Goal: Task Accomplishment & Management: Manage account settings

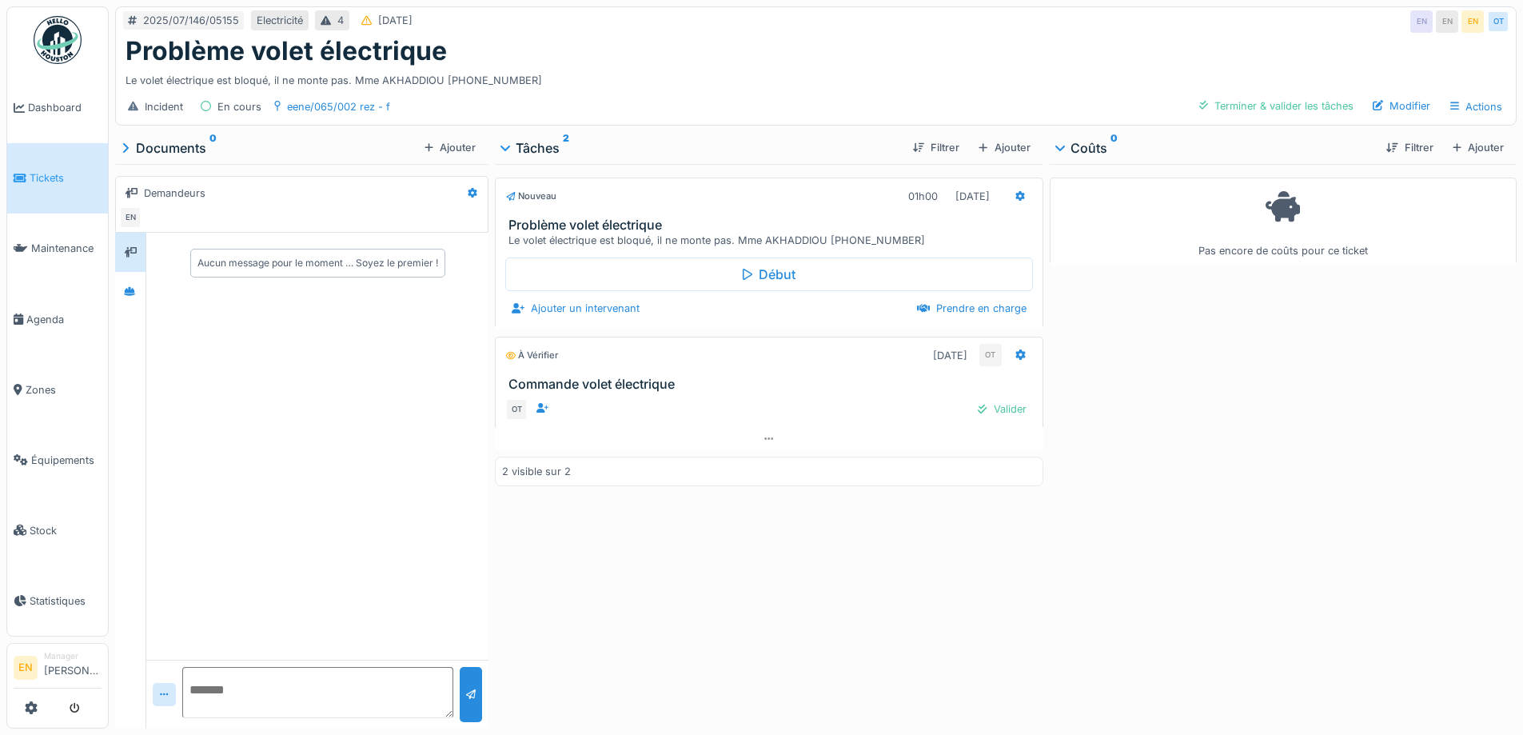
click at [1002, 552] on div "Nouveau 01h00 01/07/2025 Problème volet électrique Le volet électrique est bloq…" at bounding box center [769, 443] width 548 height 558
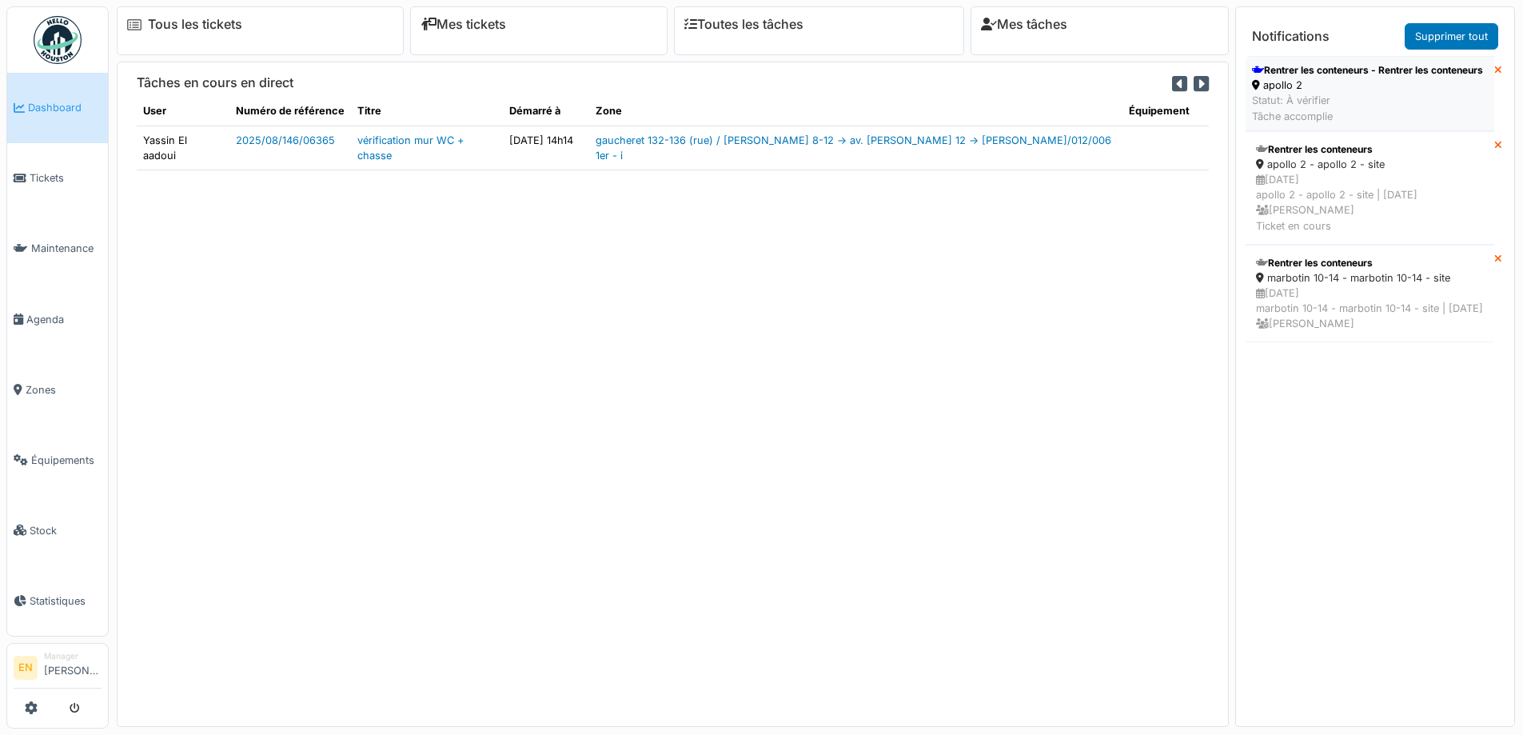
click at [1320, 93] on div "apollo 2" at bounding box center [1367, 85] width 231 height 15
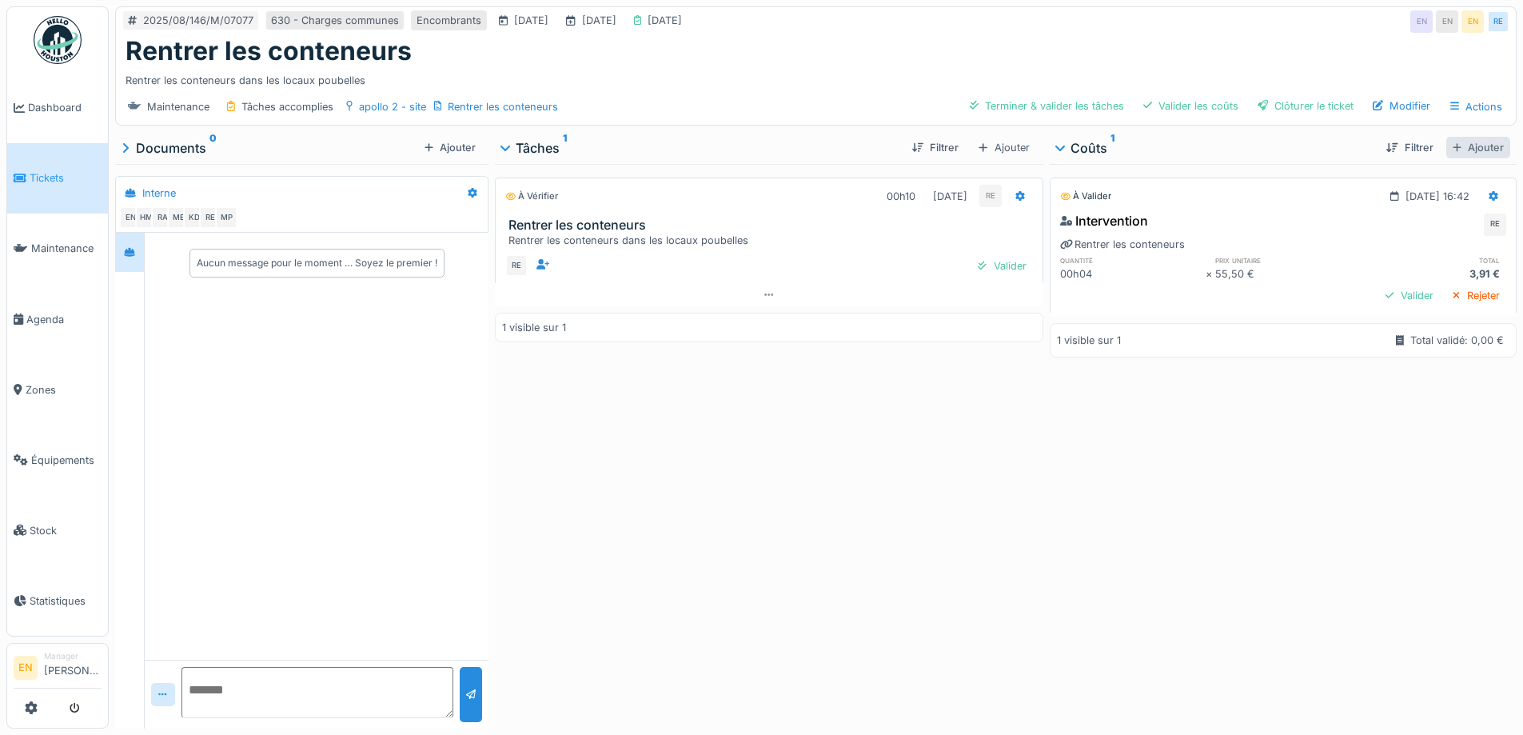
click at [1463, 140] on div "Ajouter" at bounding box center [1478, 148] width 64 height 22
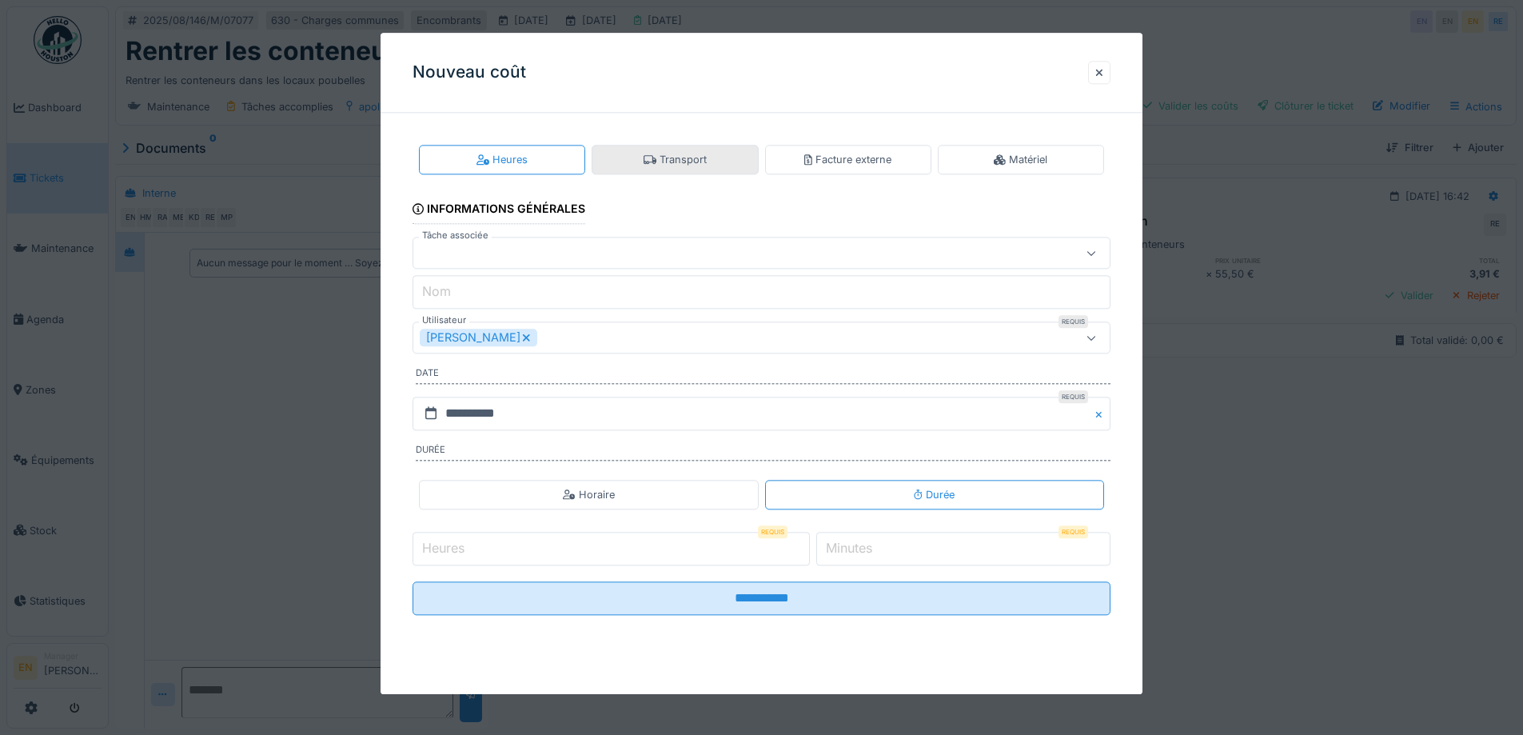
click at [694, 156] on div "Transport" at bounding box center [675, 159] width 63 height 15
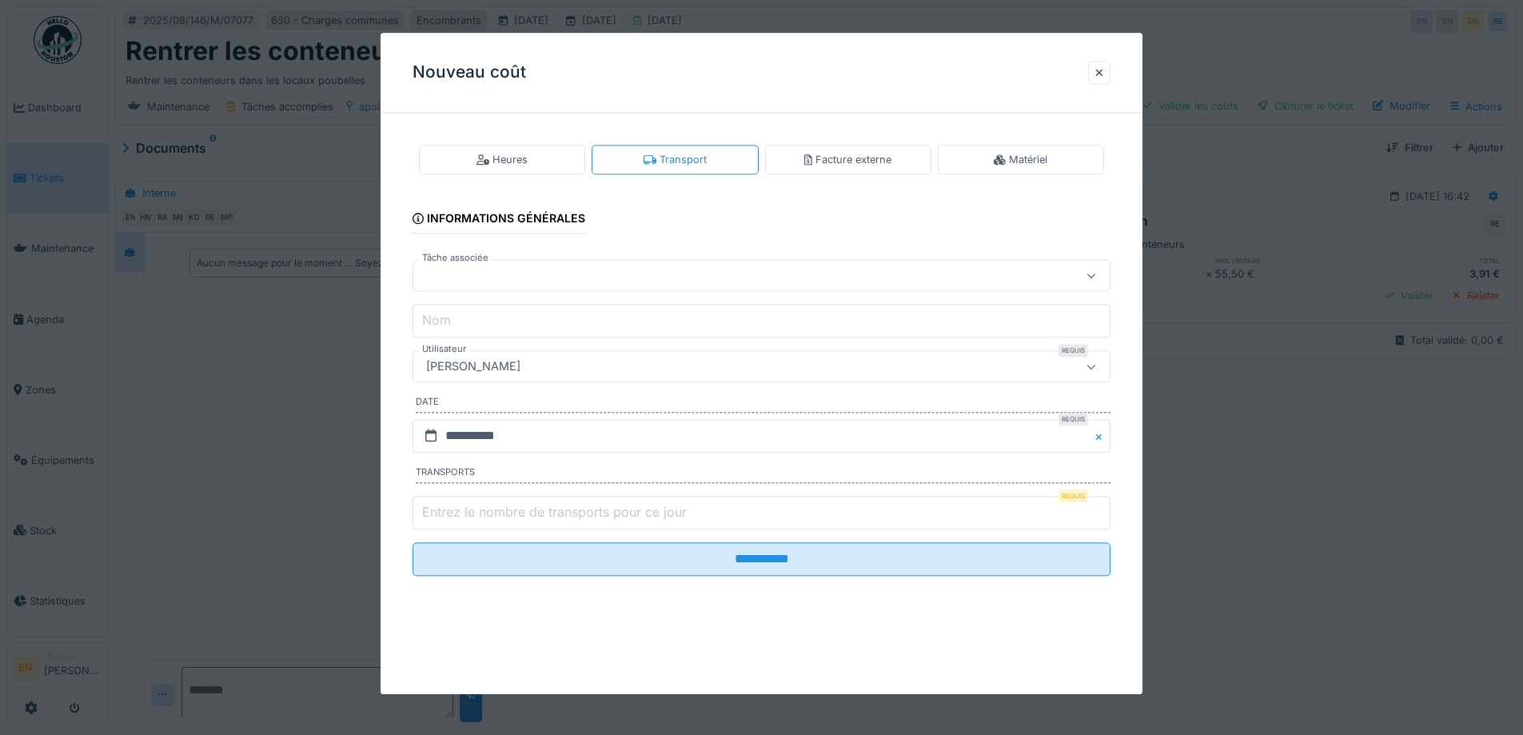
click at [696, 265] on div at bounding box center [762, 276] width 698 height 32
click at [1138, 252] on div "**********" at bounding box center [762, 373] width 762 height 495
click at [657, 366] on div "[PERSON_NAME]" at bounding box center [721, 367] width 602 height 18
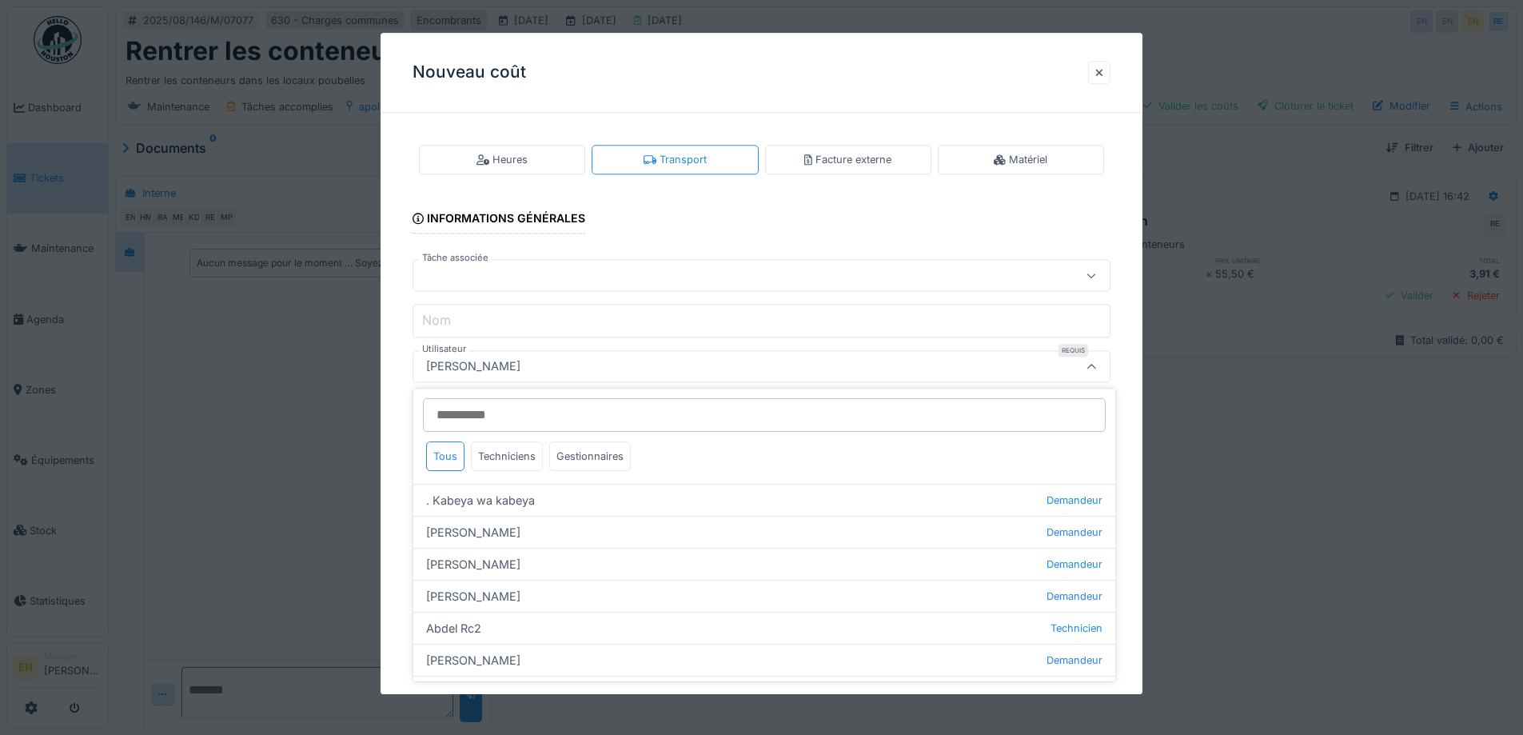
click at [636, 409] on input "Utilisateur" at bounding box center [764, 415] width 683 height 34
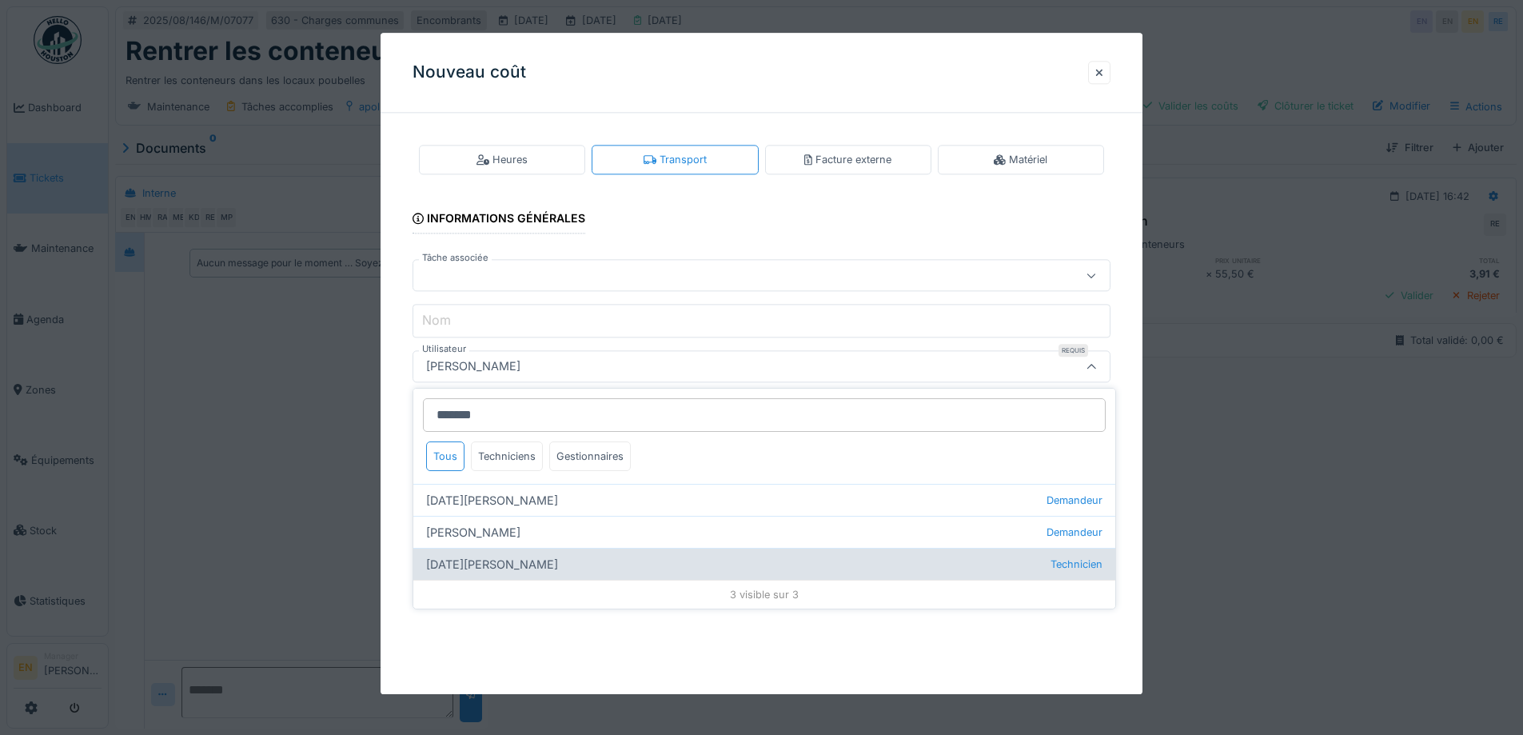
type input "*******"
click at [512, 564] on div "Ramazan Eryoruk Technicien" at bounding box center [764, 564] width 702 height 32
type input "*****"
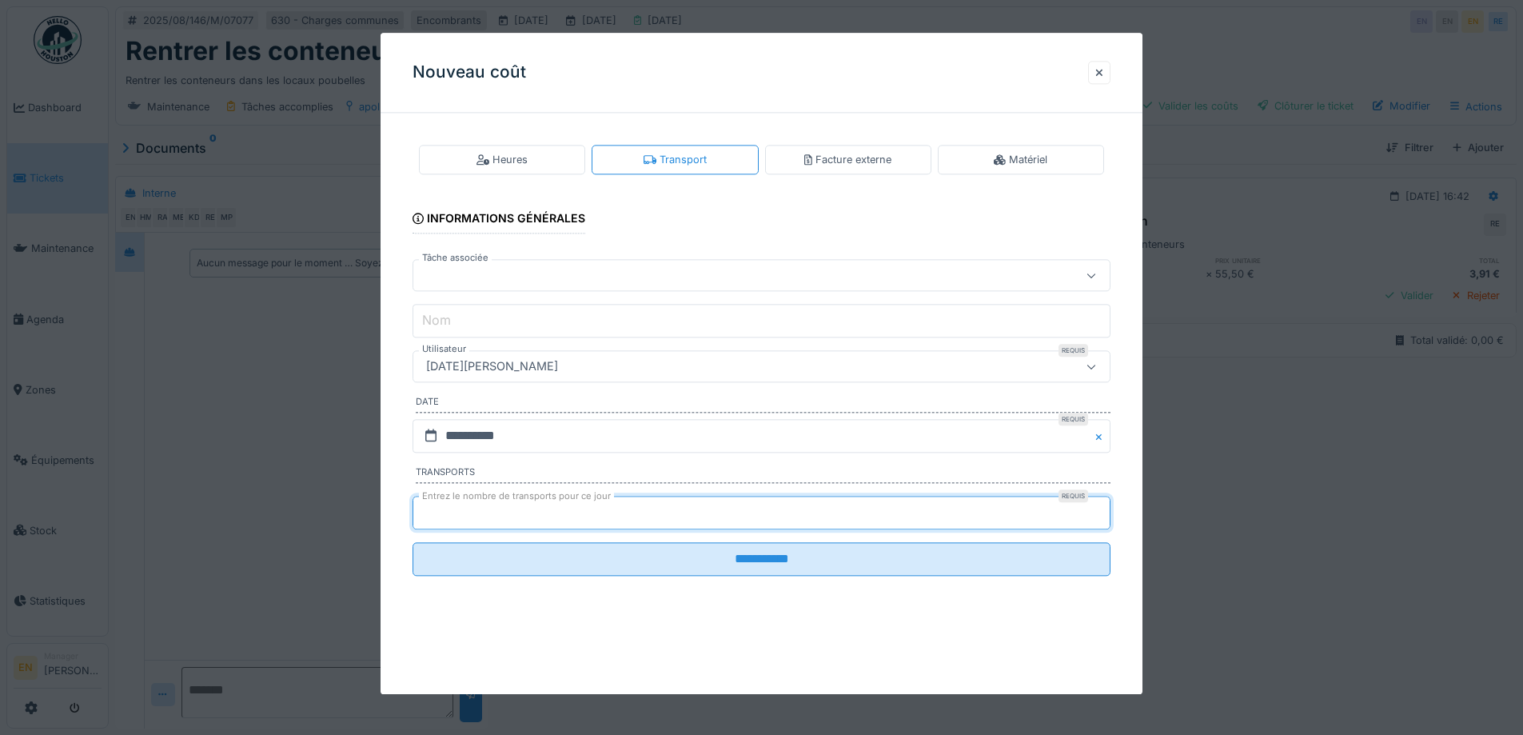
type input "*"
click at [1102, 511] on input "*" at bounding box center [762, 513] width 698 height 34
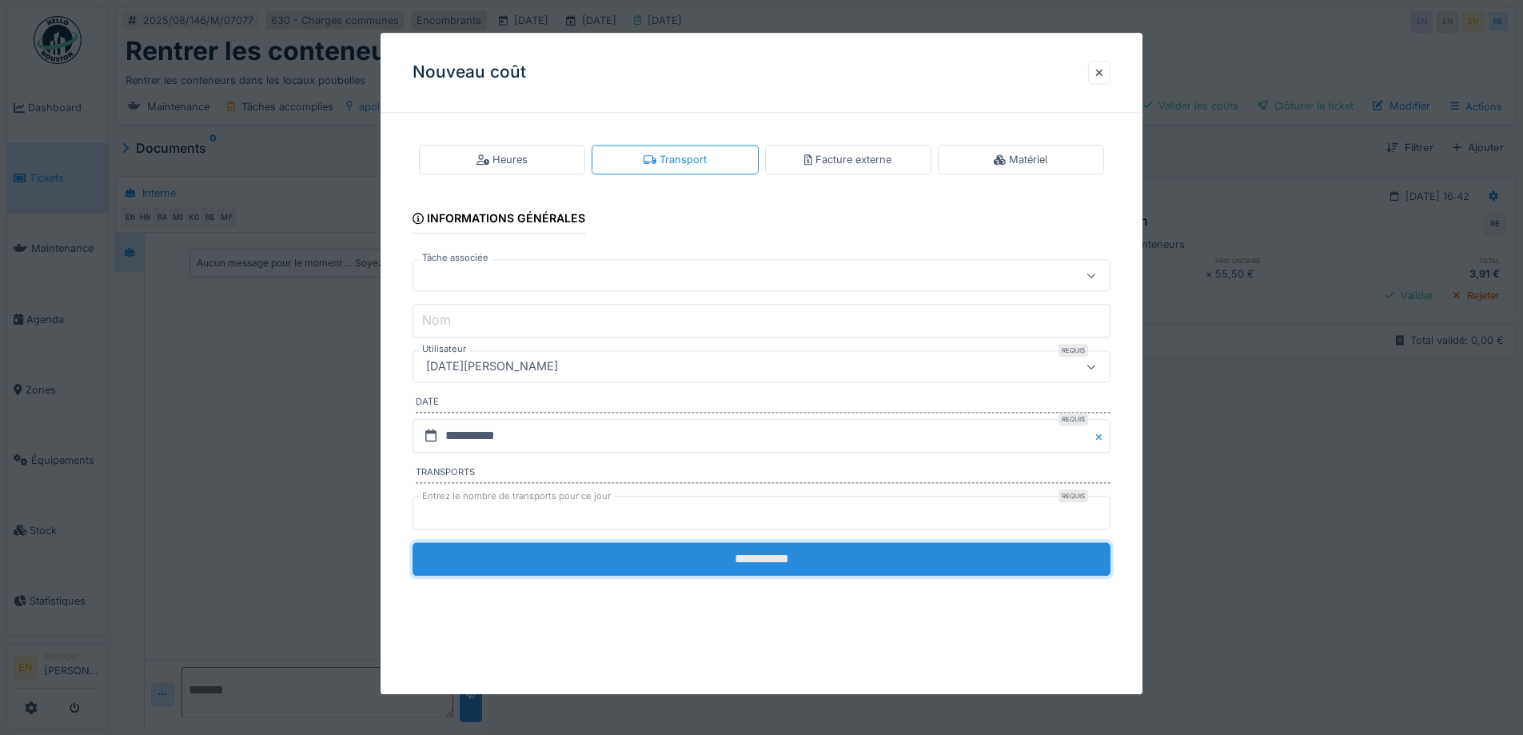
click at [774, 565] on input "**********" at bounding box center [762, 559] width 698 height 34
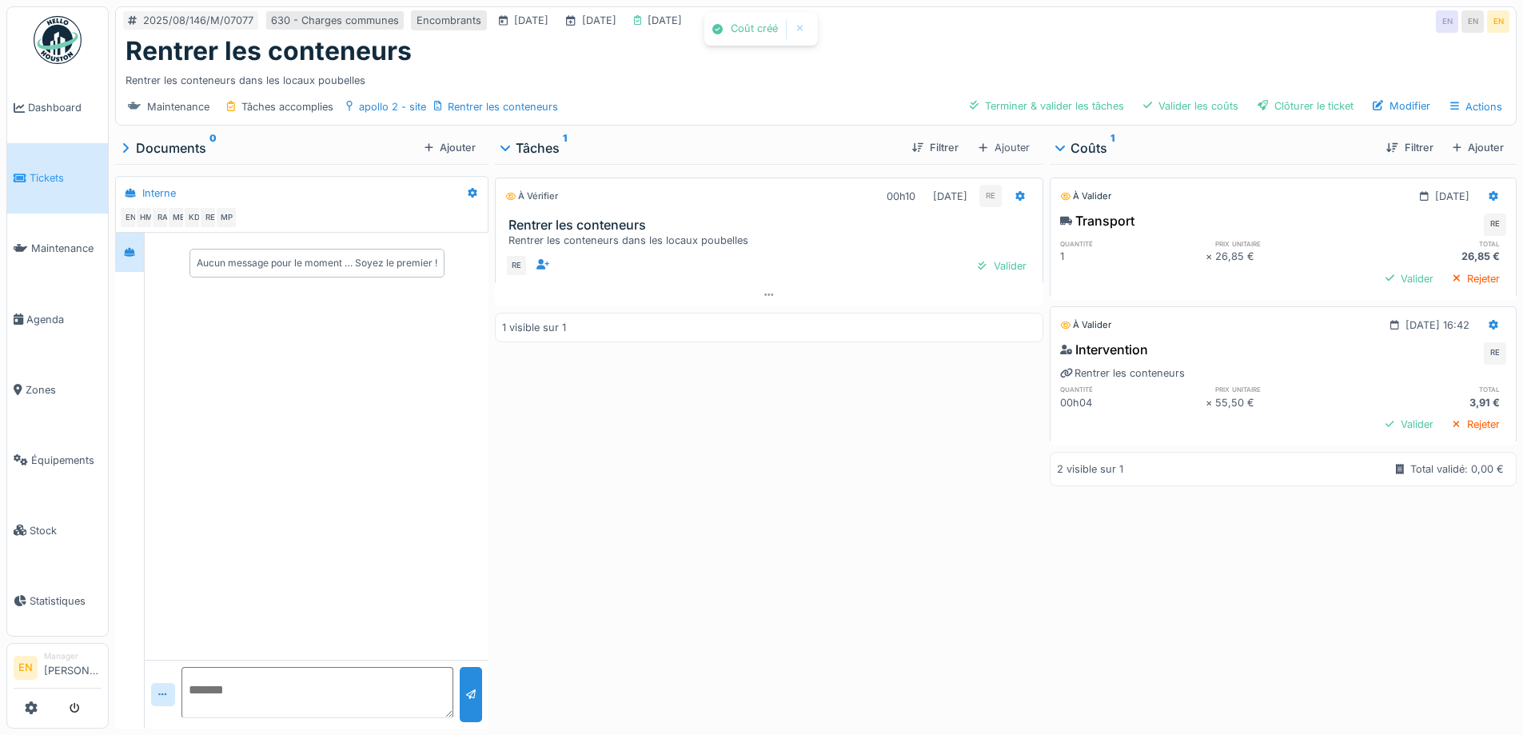
click at [775, 563] on div "À vérifier 00h10 12/08/2025 RE Rentrer les conteneurs Rentrer les conteneurs da…" at bounding box center [769, 443] width 548 height 558
click at [1311, 112] on div "Clôturer le ticket" at bounding box center [1305, 106] width 109 height 22
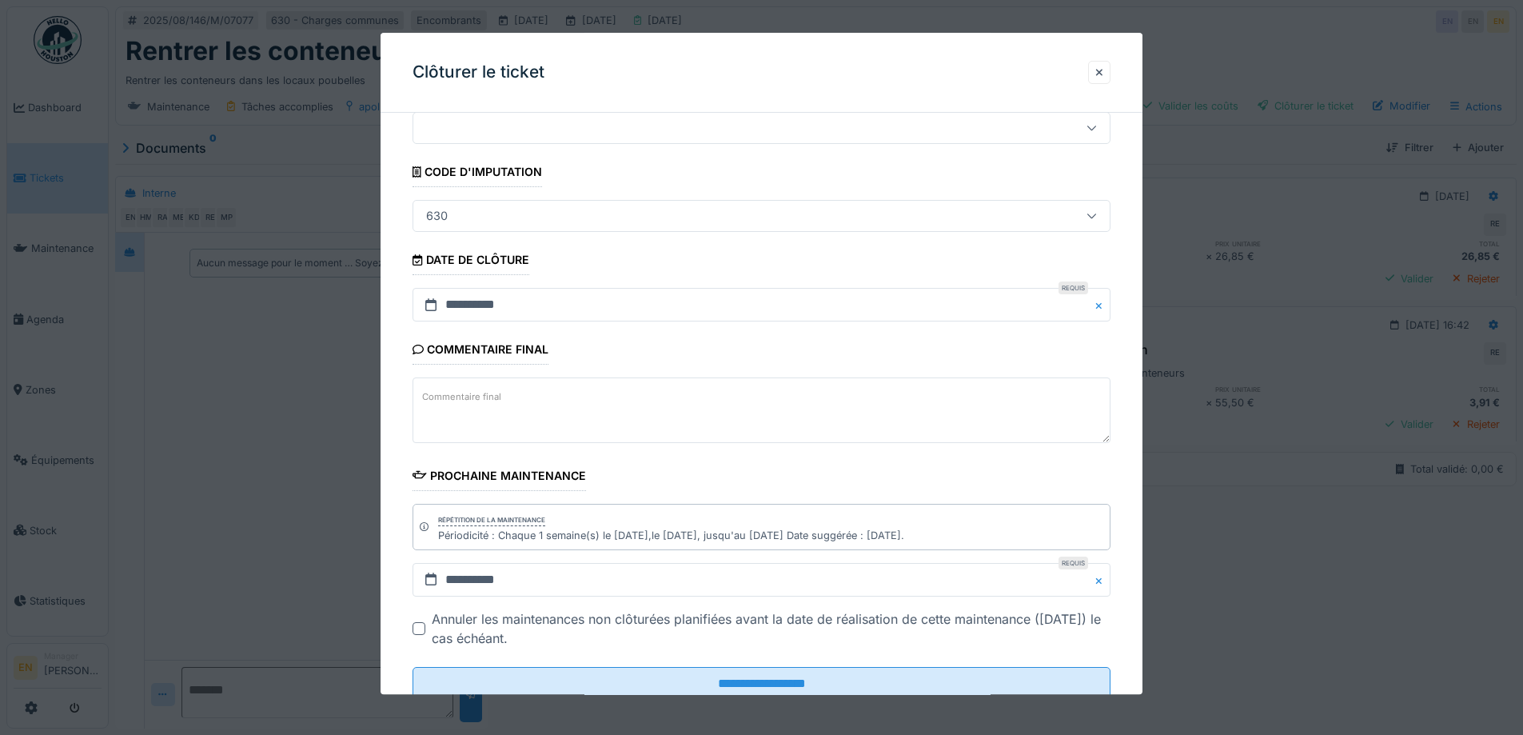
scroll to position [108, 0]
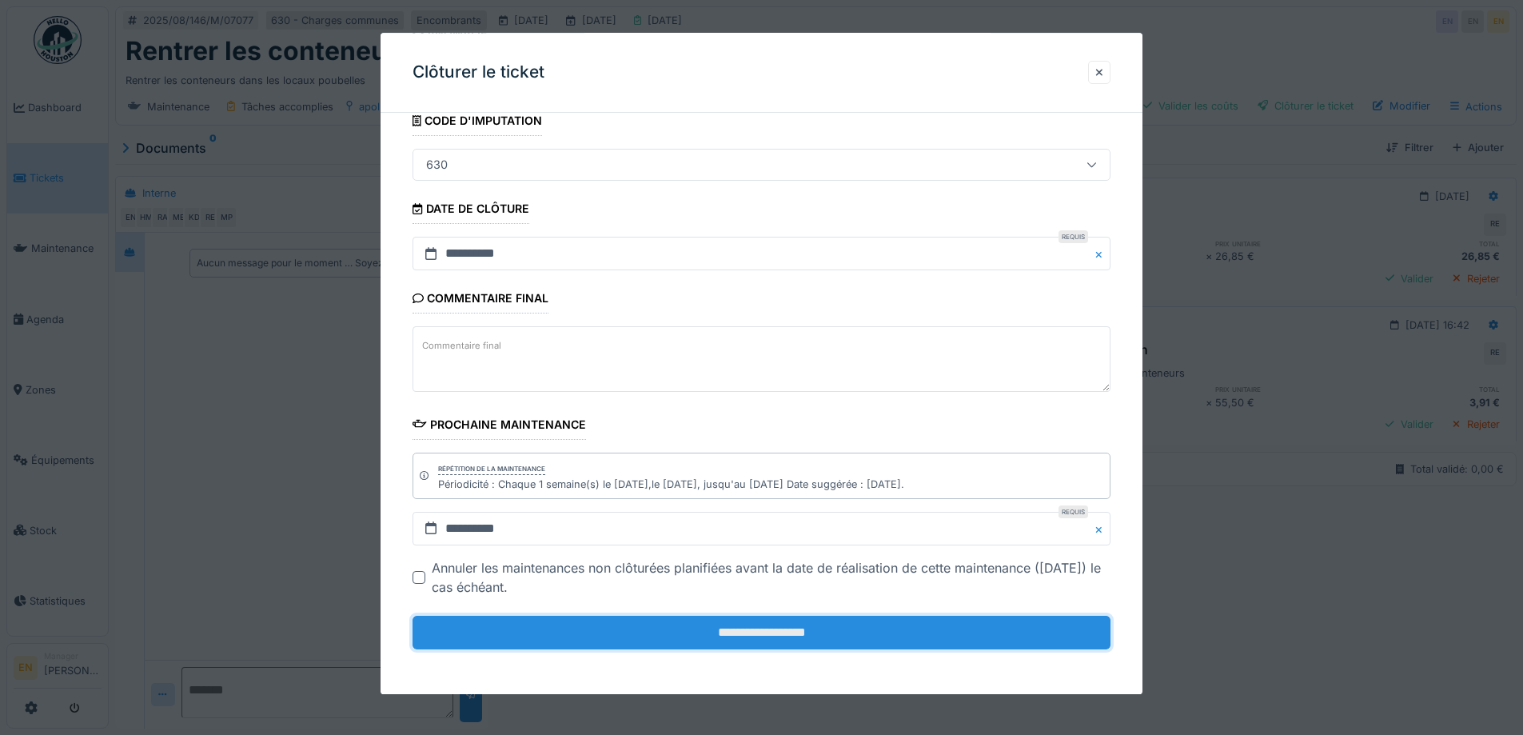
click at [755, 627] on input "**********" at bounding box center [762, 633] width 698 height 34
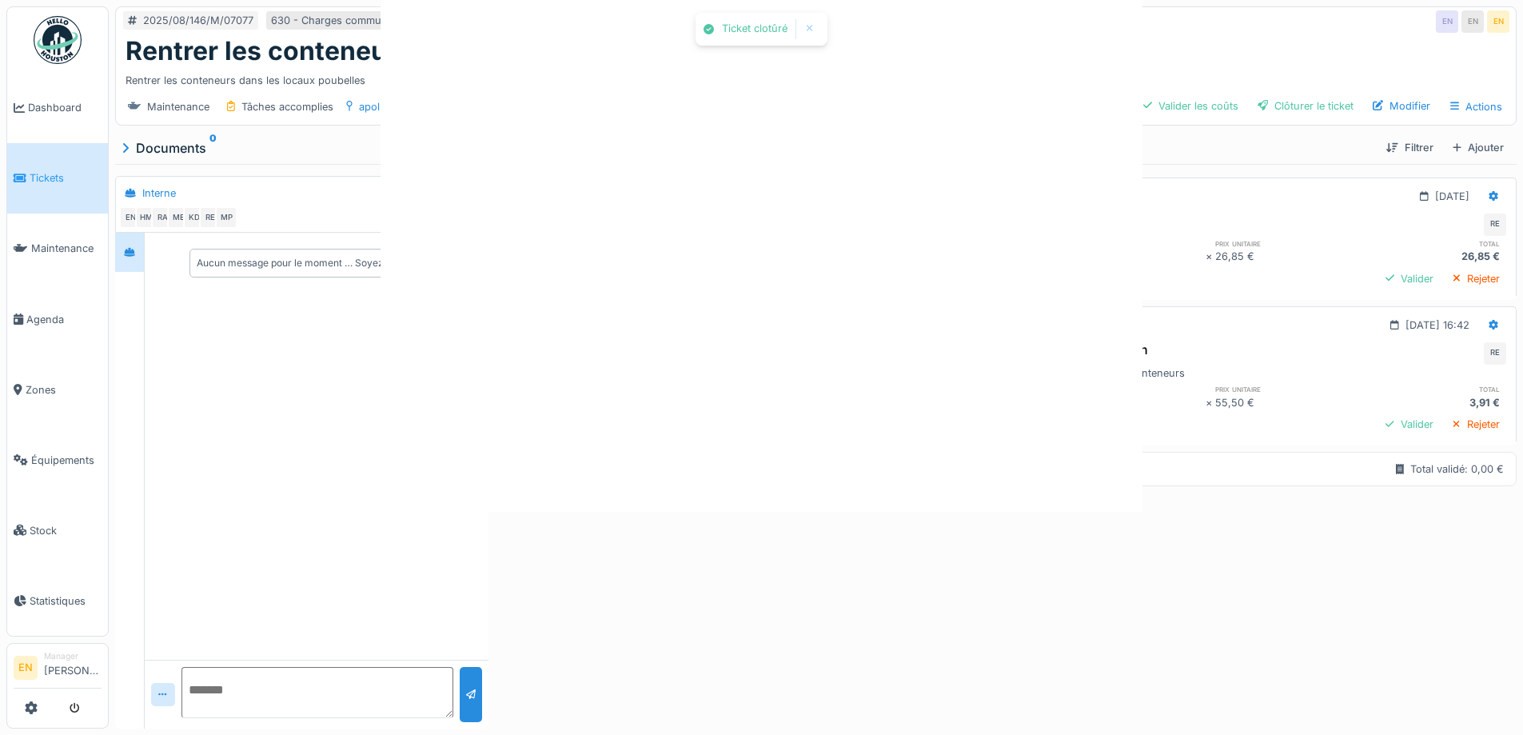
scroll to position [0, 0]
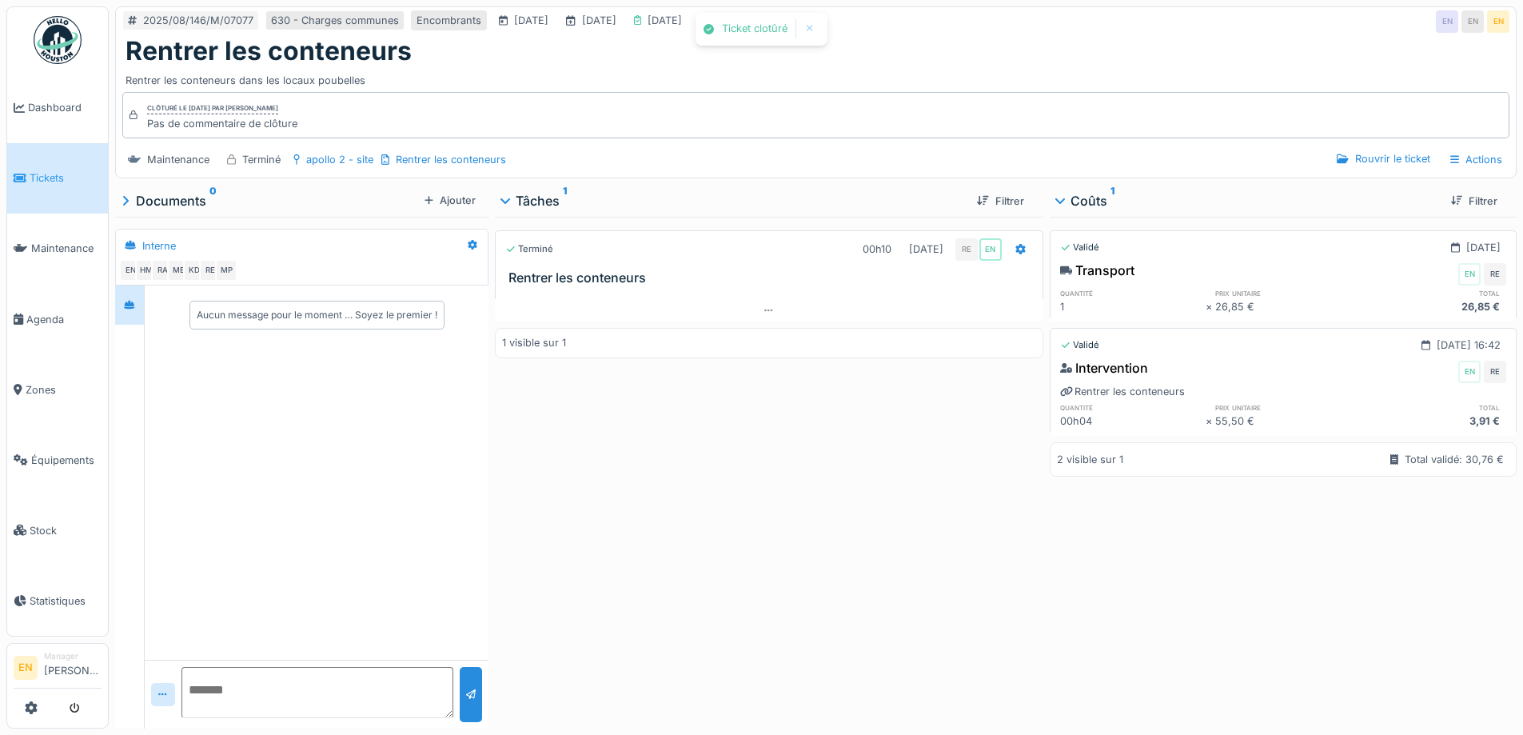
click at [807, 529] on div "Terminé 00h10 12/08/2025 RE EN Rentrer les conteneurs 1 visible sur 1" at bounding box center [769, 469] width 548 height 505
click at [691, 501] on div "Terminé 00h10 12/08/2025 RE EN Rentrer les conteneurs 1 visible sur 1" at bounding box center [769, 469] width 548 height 505
click at [748, 465] on div "Terminé 00h10 12/08/2025 RE EN Rentrer les conteneurs 1 visible sur 1" at bounding box center [769, 469] width 548 height 505
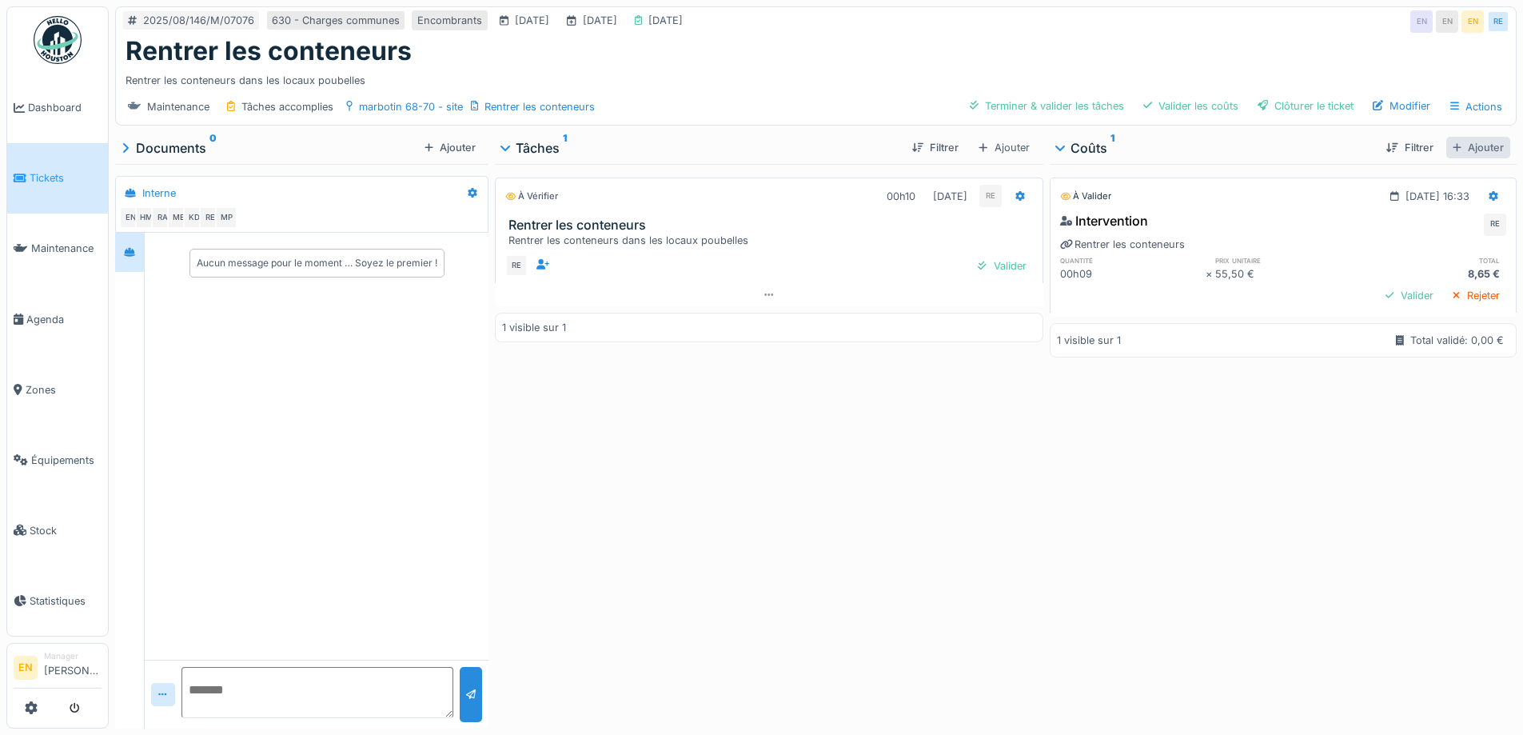
click at [1451, 150] on div "Ajouter" at bounding box center [1478, 148] width 64 height 22
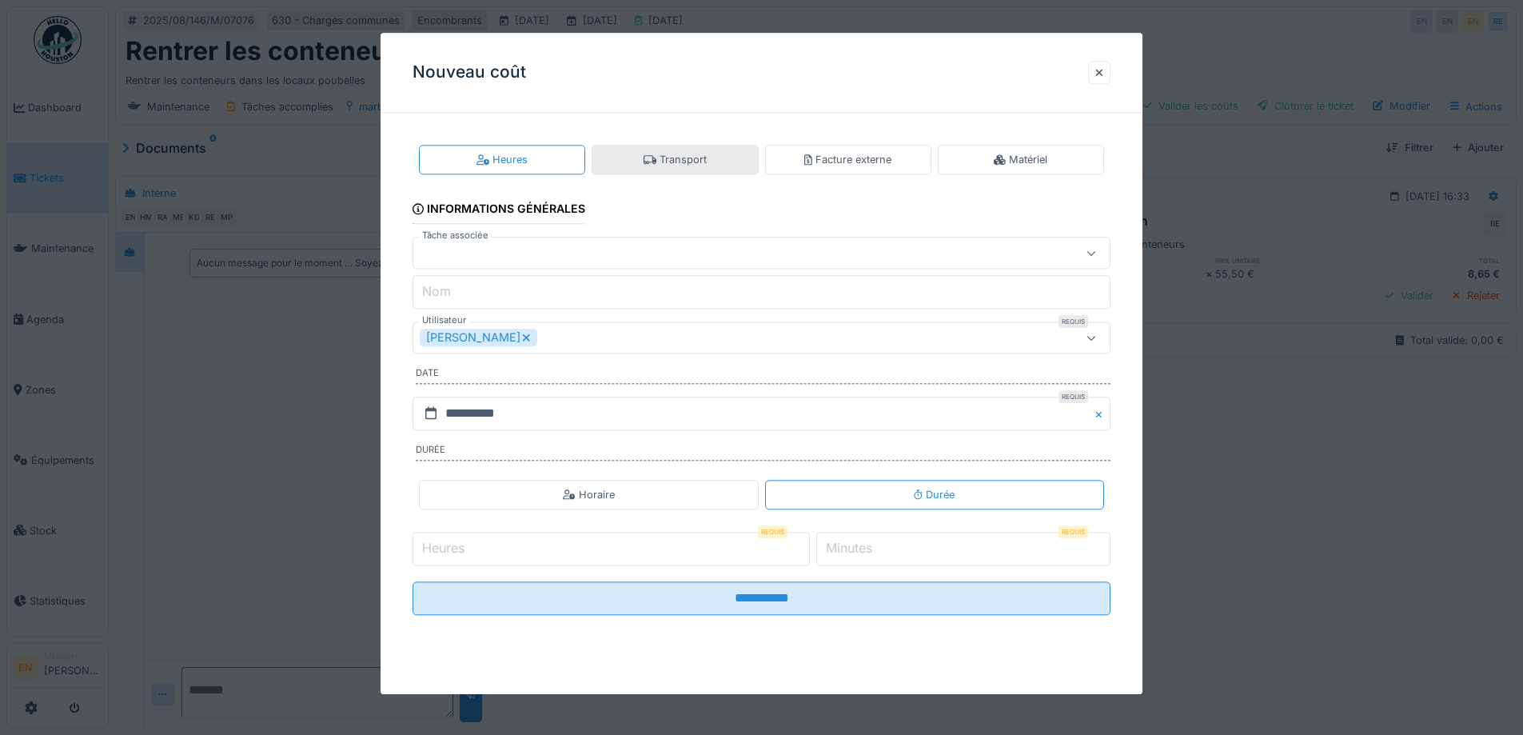
click at [644, 157] on div "Transport" at bounding box center [675, 160] width 166 height 30
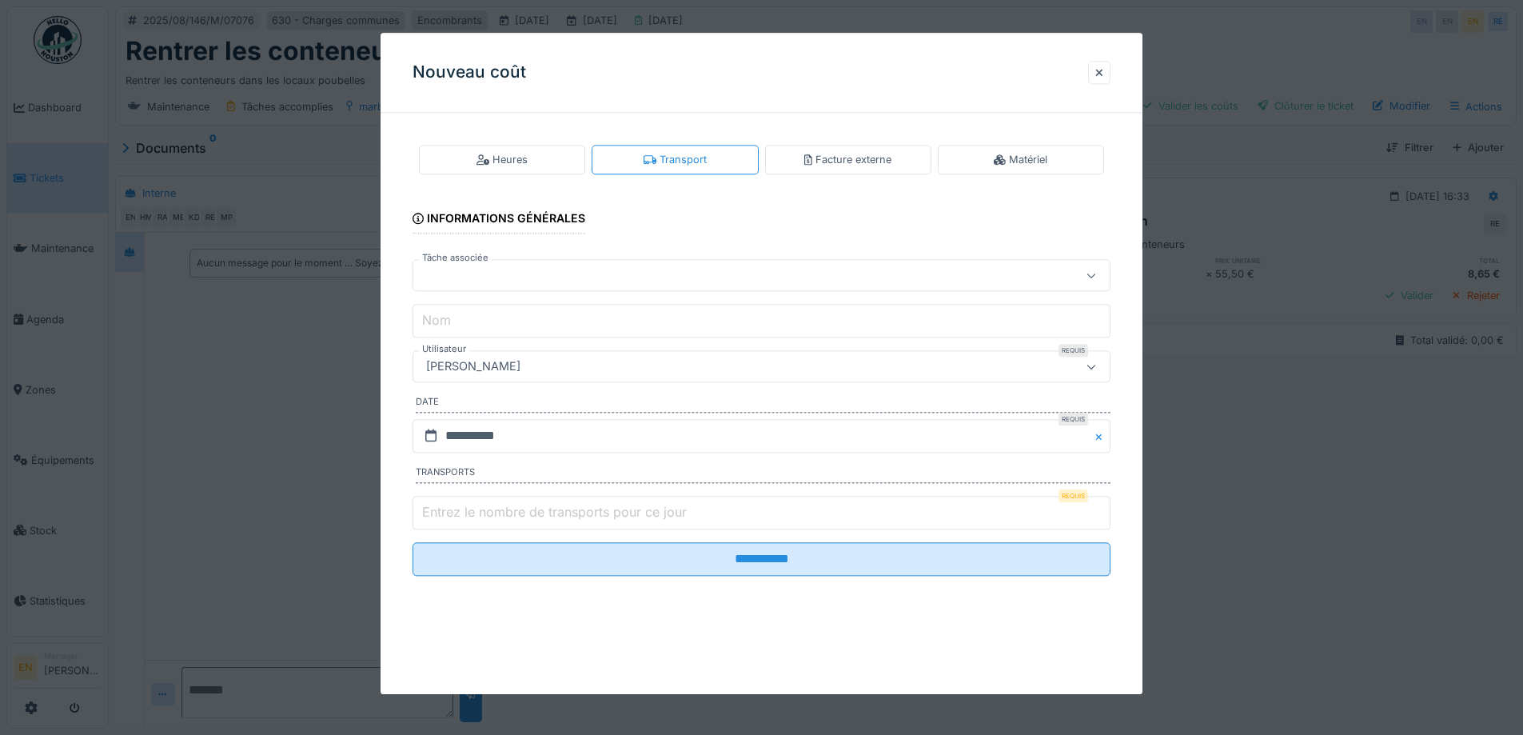
scroll to position [12, 0]
type input "*"
click at [1105, 509] on input "*" at bounding box center [762, 513] width 698 height 34
click at [657, 372] on div "[PERSON_NAME]" at bounding box center [721, 367] width 602 height 18
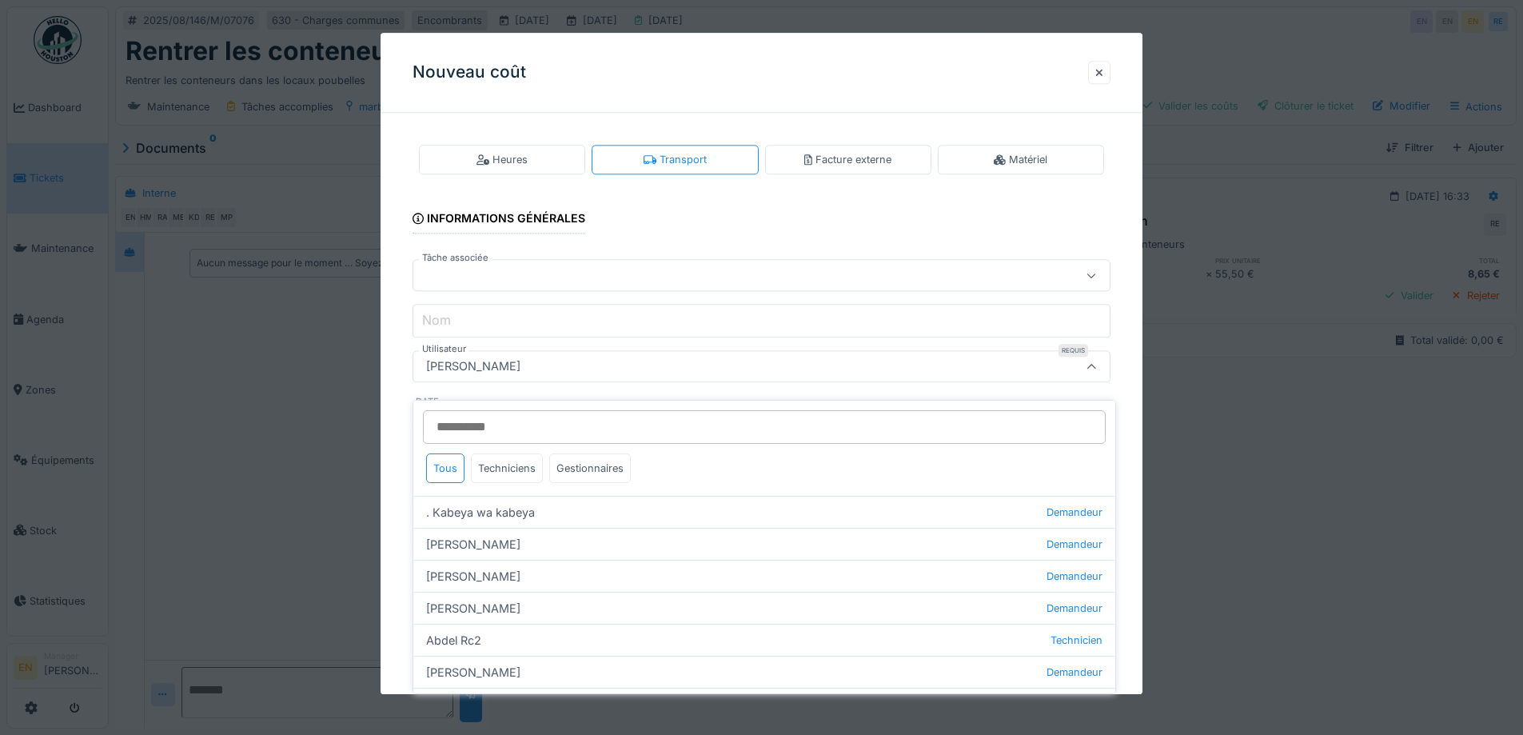
click at [613, 420] on input "Utilisateur" at bounding box center [764, 427] width 683 height 34
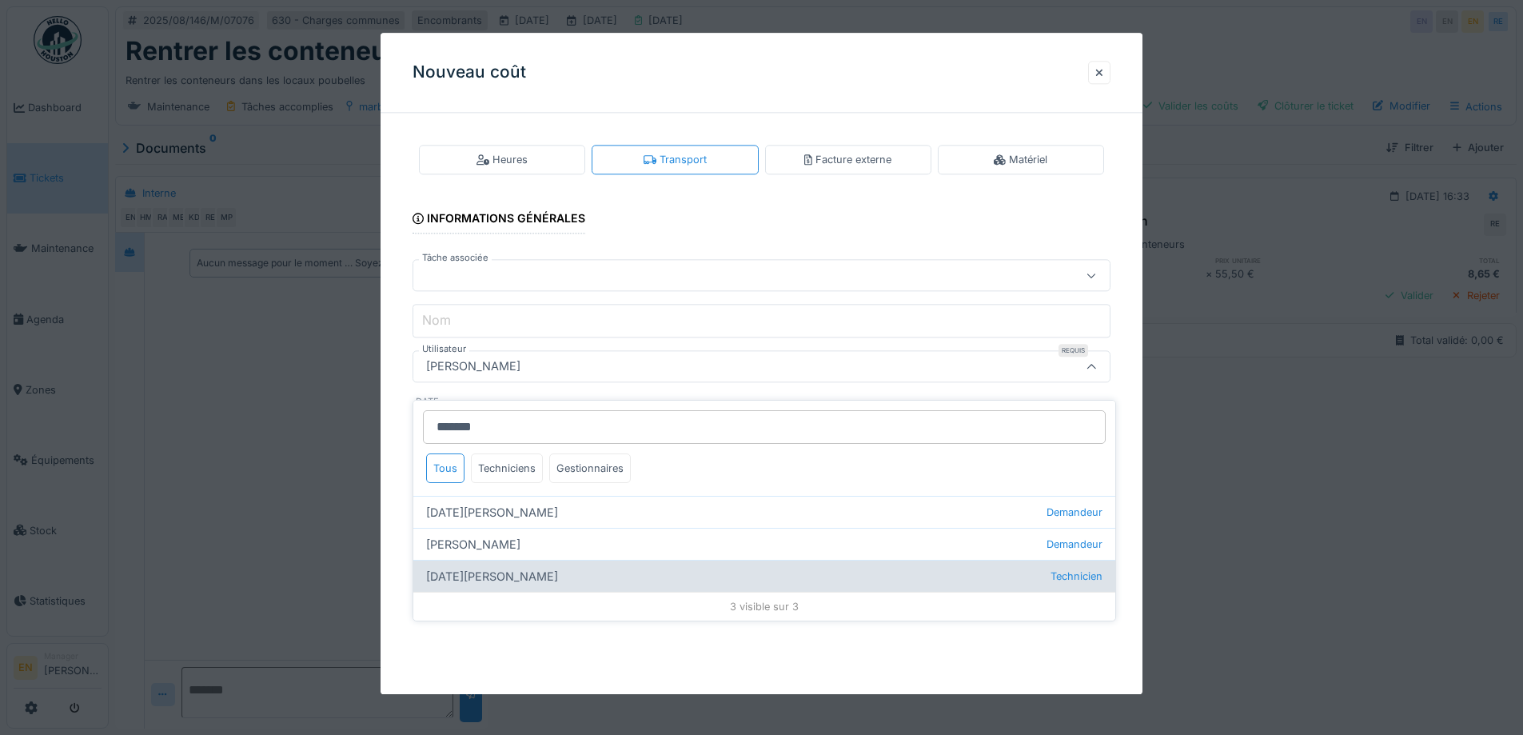
type input "*******"
click at [511, 568] on div "Ramazan Eryoruk Technicien" at bounding box center [764, 576] width 702 height 32
type input "*****"
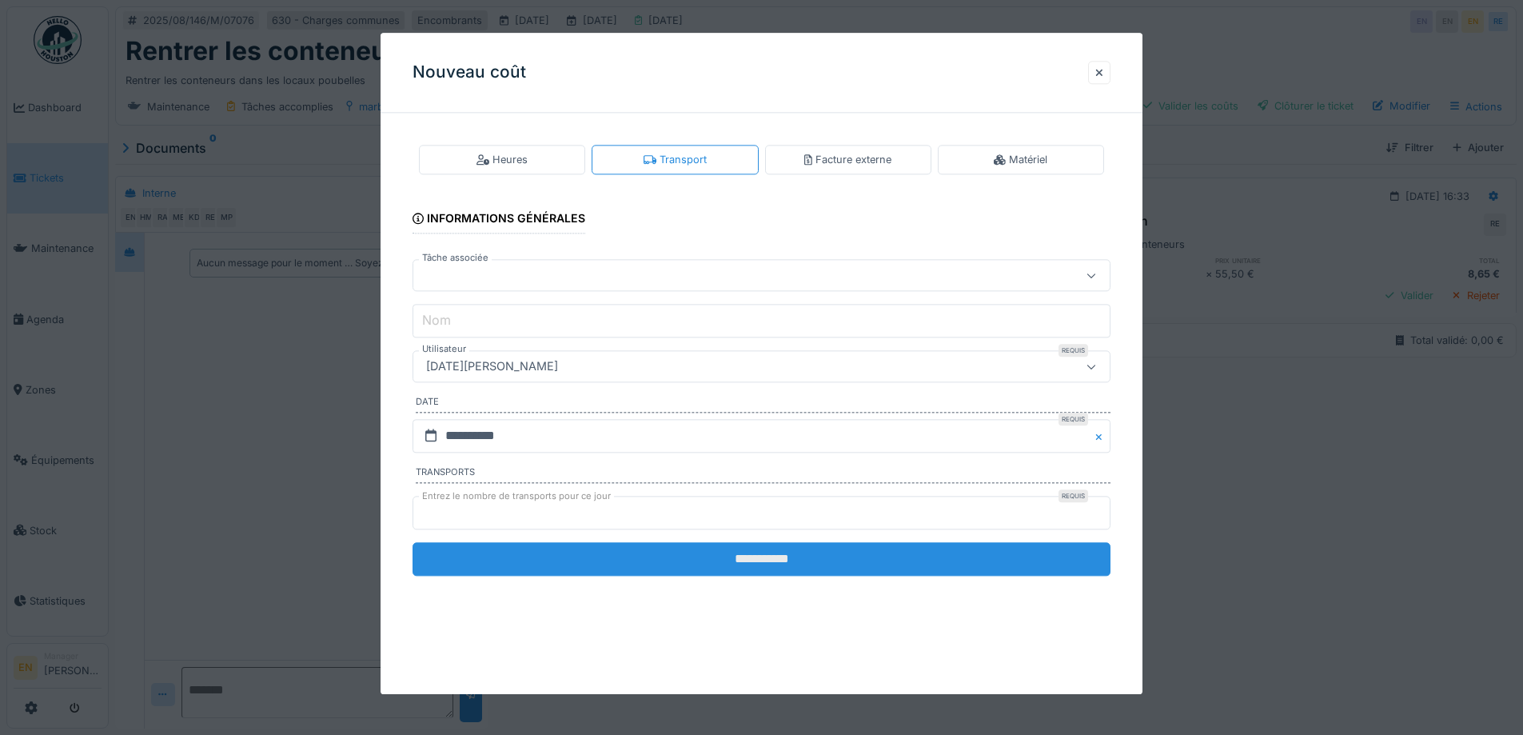
click at [759, 560] on input "**********" at bounding box center [762, 559] width 698 height 34
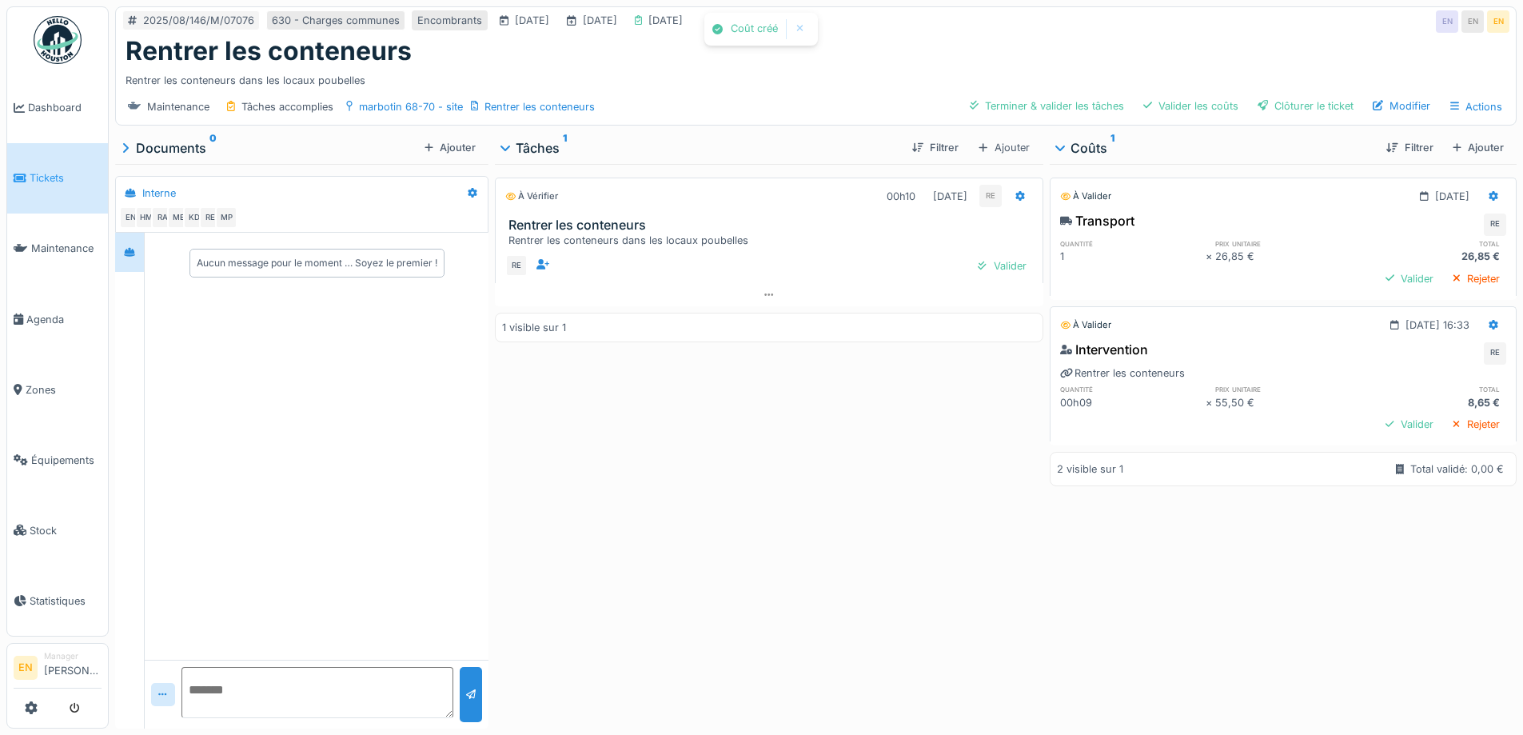
click at [759, 560] on div "À vérifier 00h10 12/08/2025 RE Rentrer les conteneurs Rentrer les conteneurs da…" at bounding box center [769, 443] width 548 height 558
click at [1297, 102] on div "Clôturer le ticket" at bounding box center [1305, 106] width 109 height 22
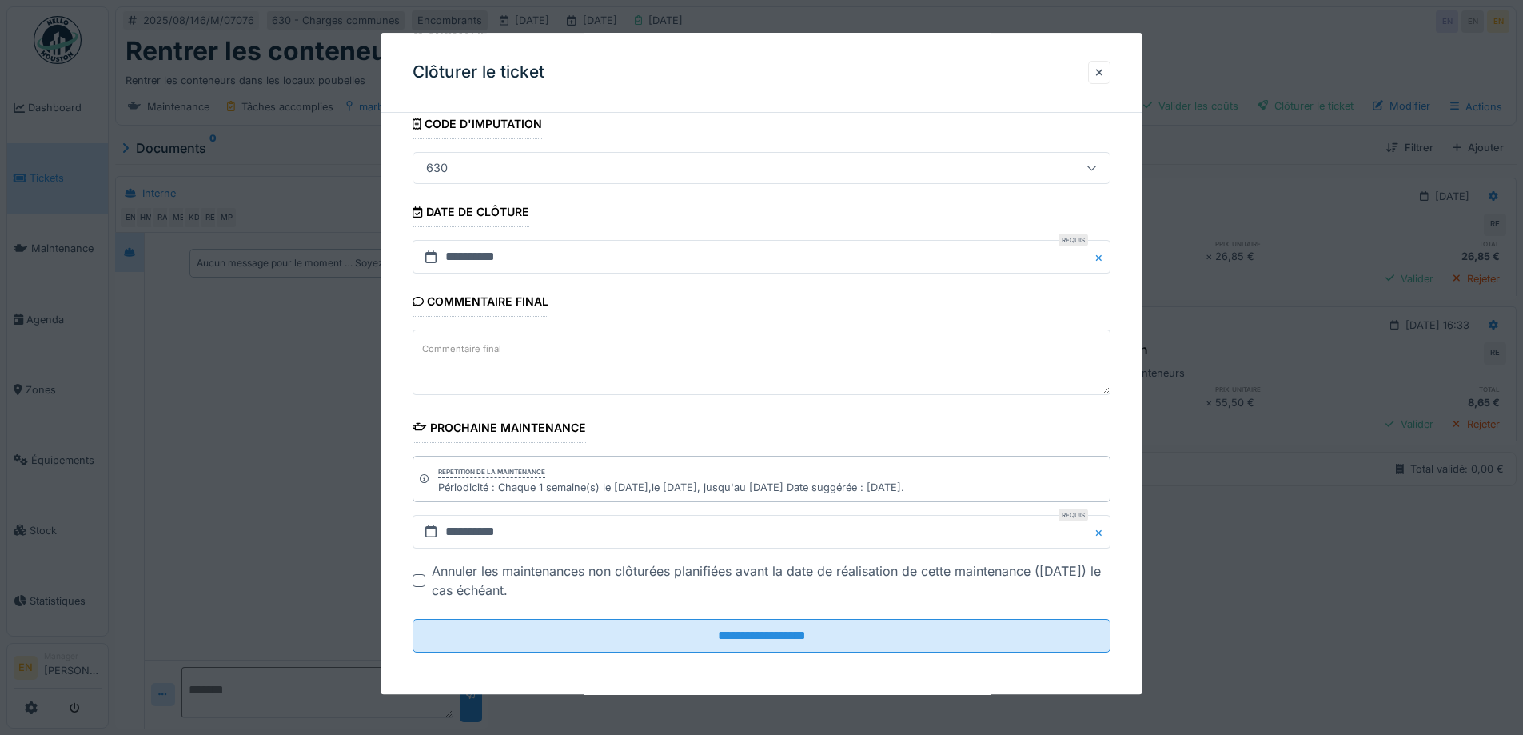
scroll to position [108, 0]
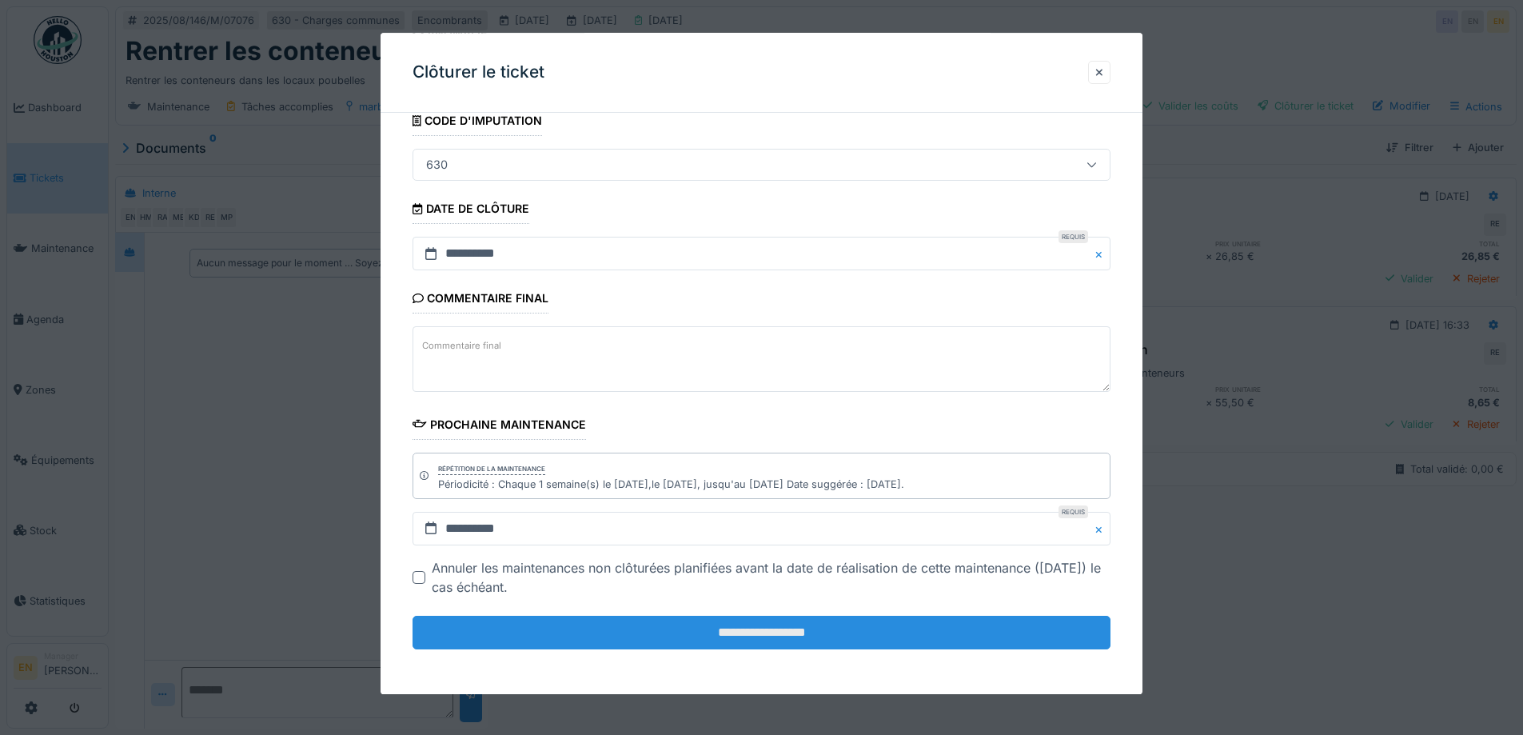
click at [726, 625] on input "**********" at bounding box center [762, 633] width 698 height 34
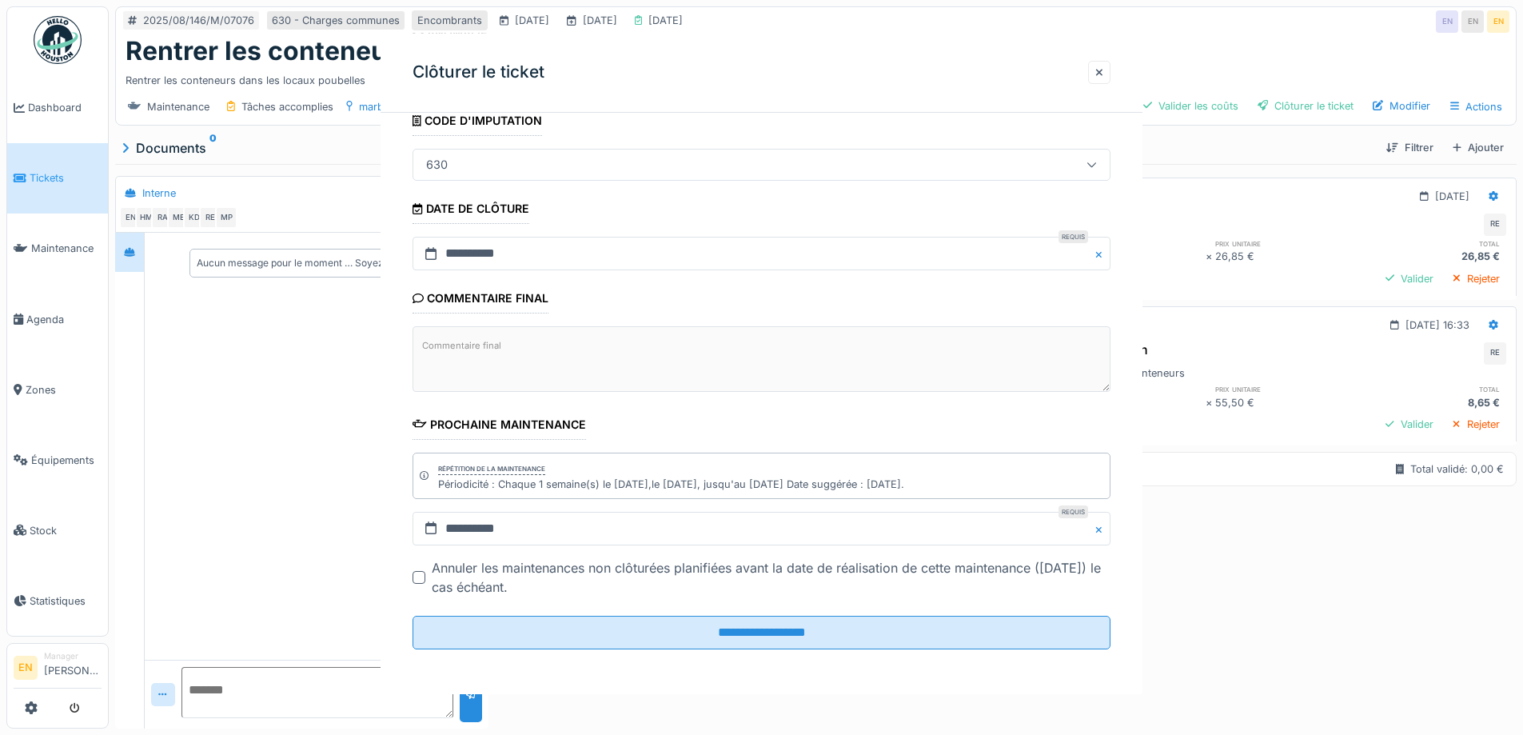
scroll to position [0, 0]
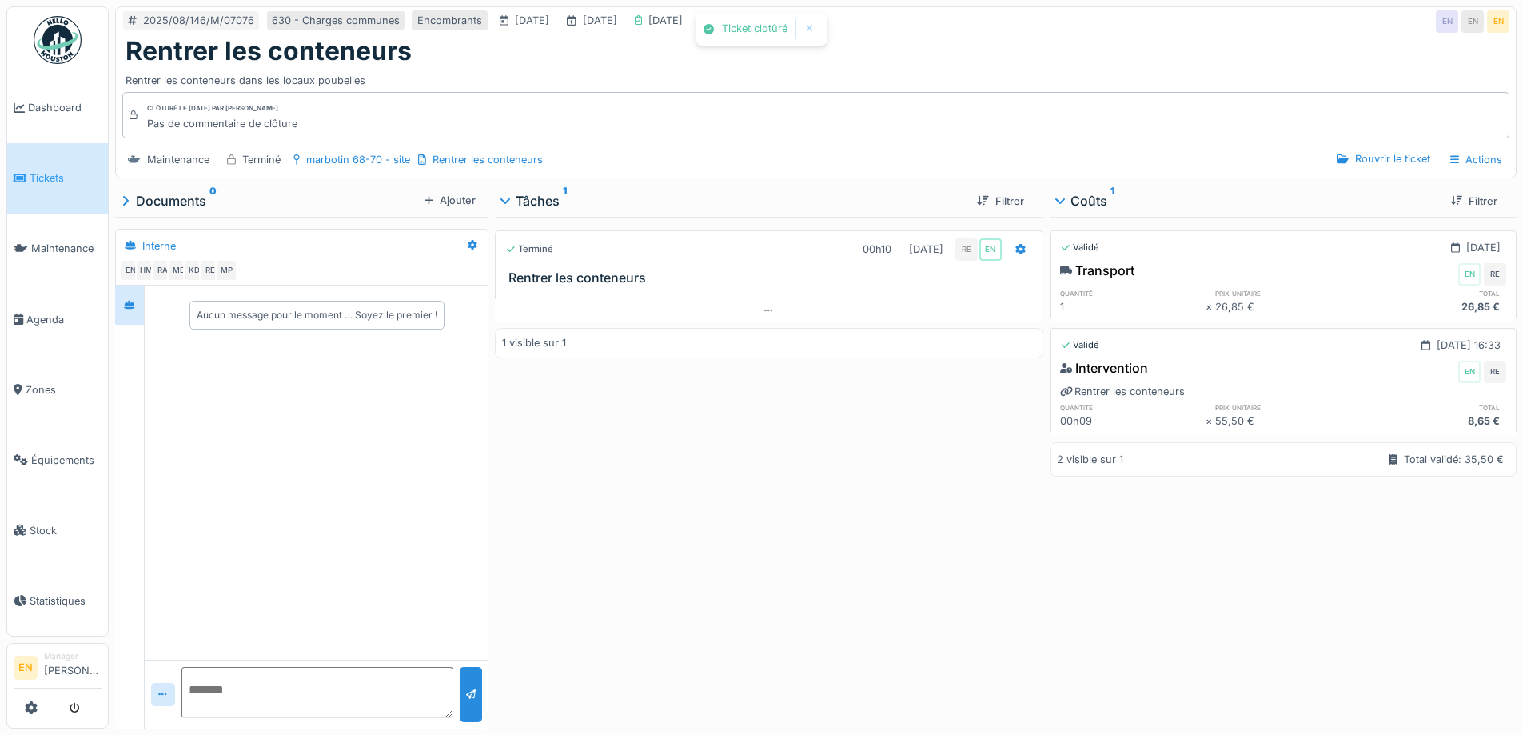
click at [685, 538] on div "Terminé 00h10 12/08/2025 RE EN Rentrer les conteneurs 1 visible sur 1" at bounding box center [769, 469] width 548 height 505
click at [50, 49] on img at bounding box center [58, 40] width 48 height 48
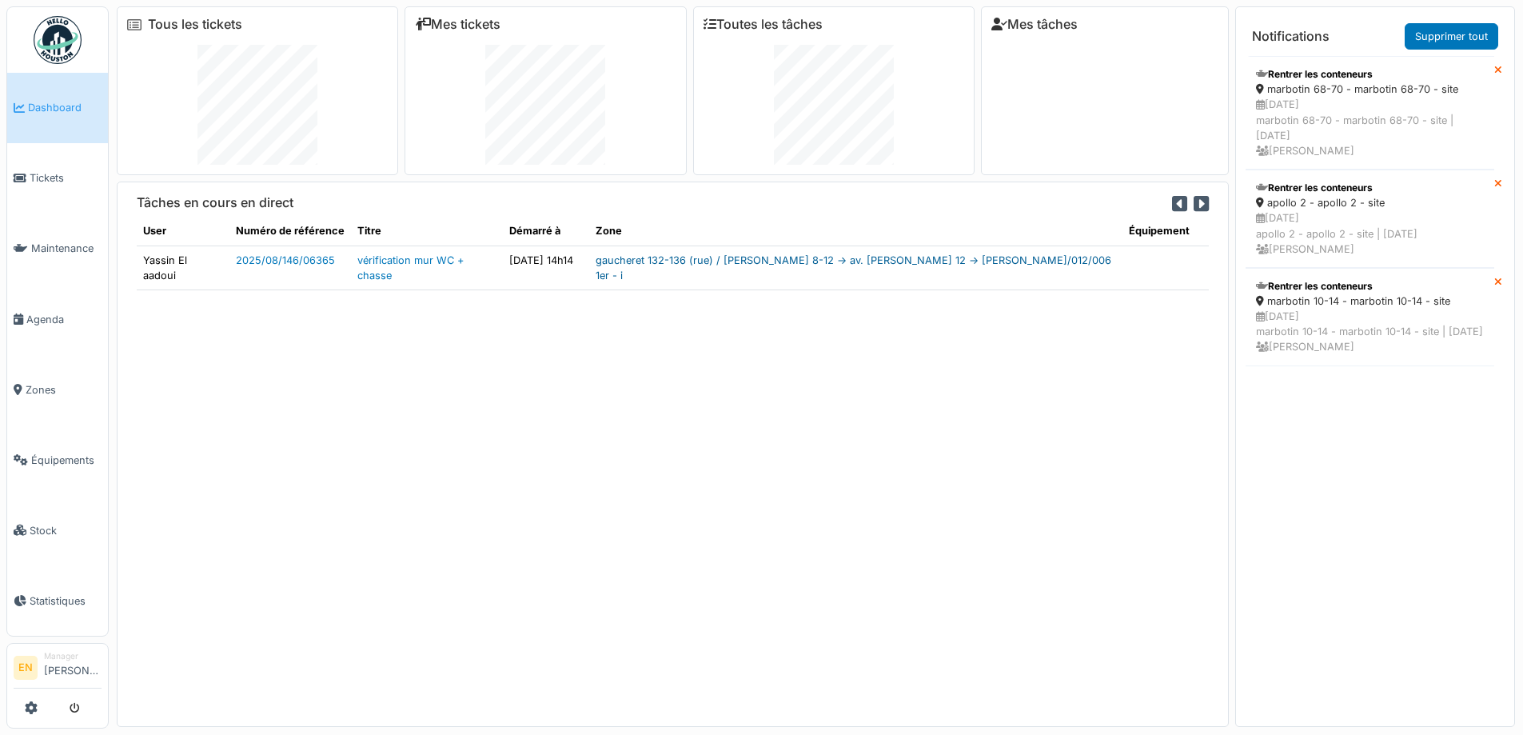
click at [737, 257] on link "gaucheret 132-136 (rue) / [PERSON_NAME] 8-12 -> av. [PERSON_NAME] 12 -> [PERSON…" at bounding box center [854, 267] width 516 height 27
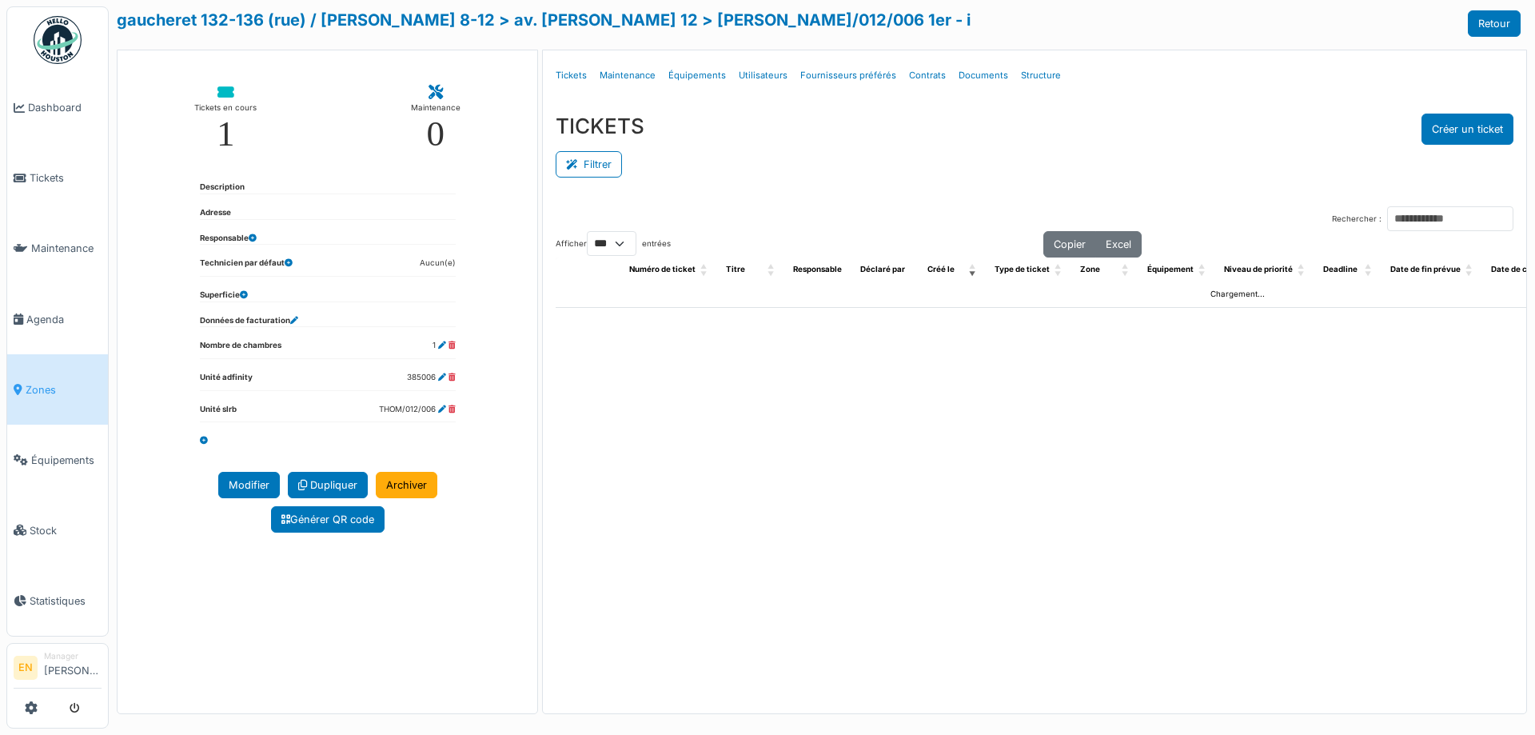
select select "***"
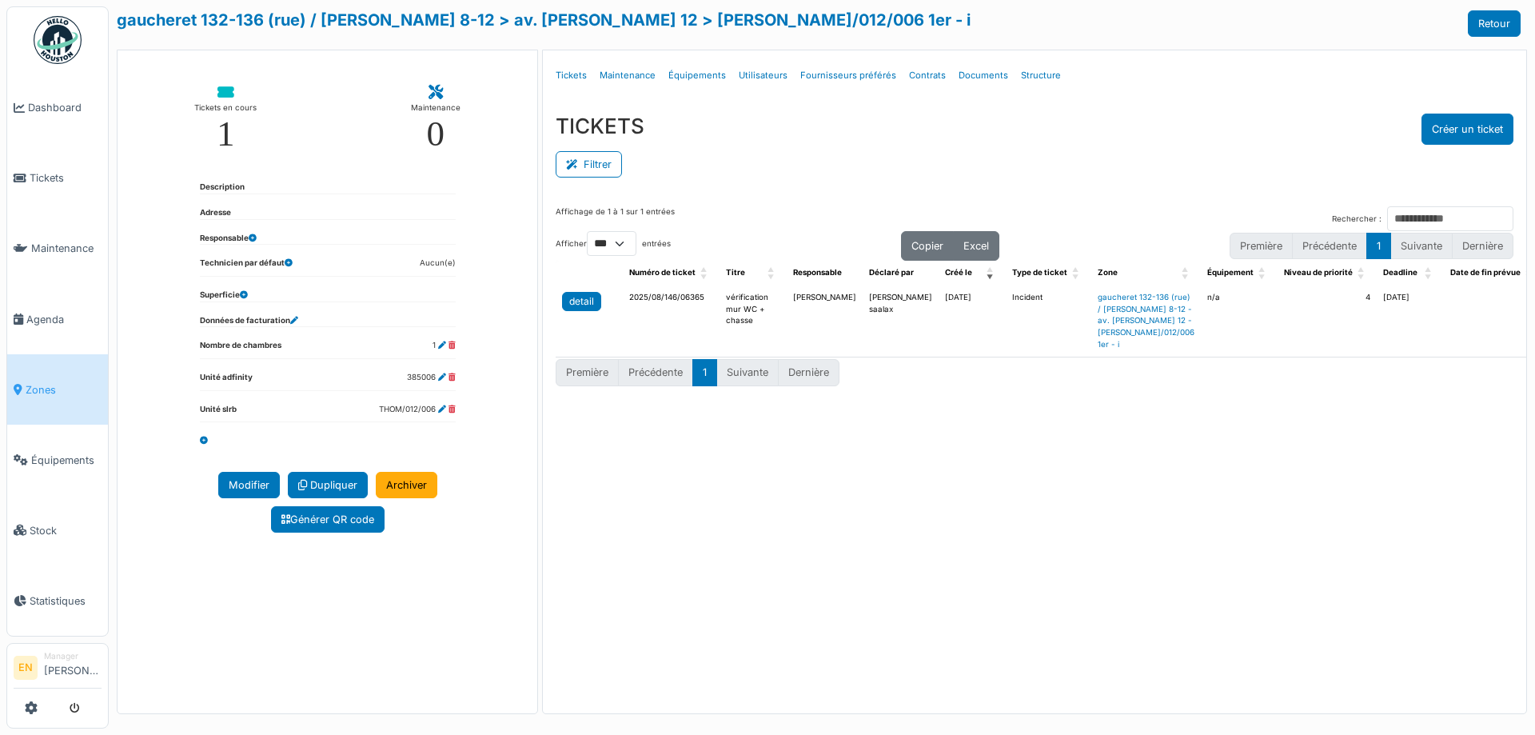
click at [571, 297] on div "detail" at bounding box center [581, 301] width 25 height 14
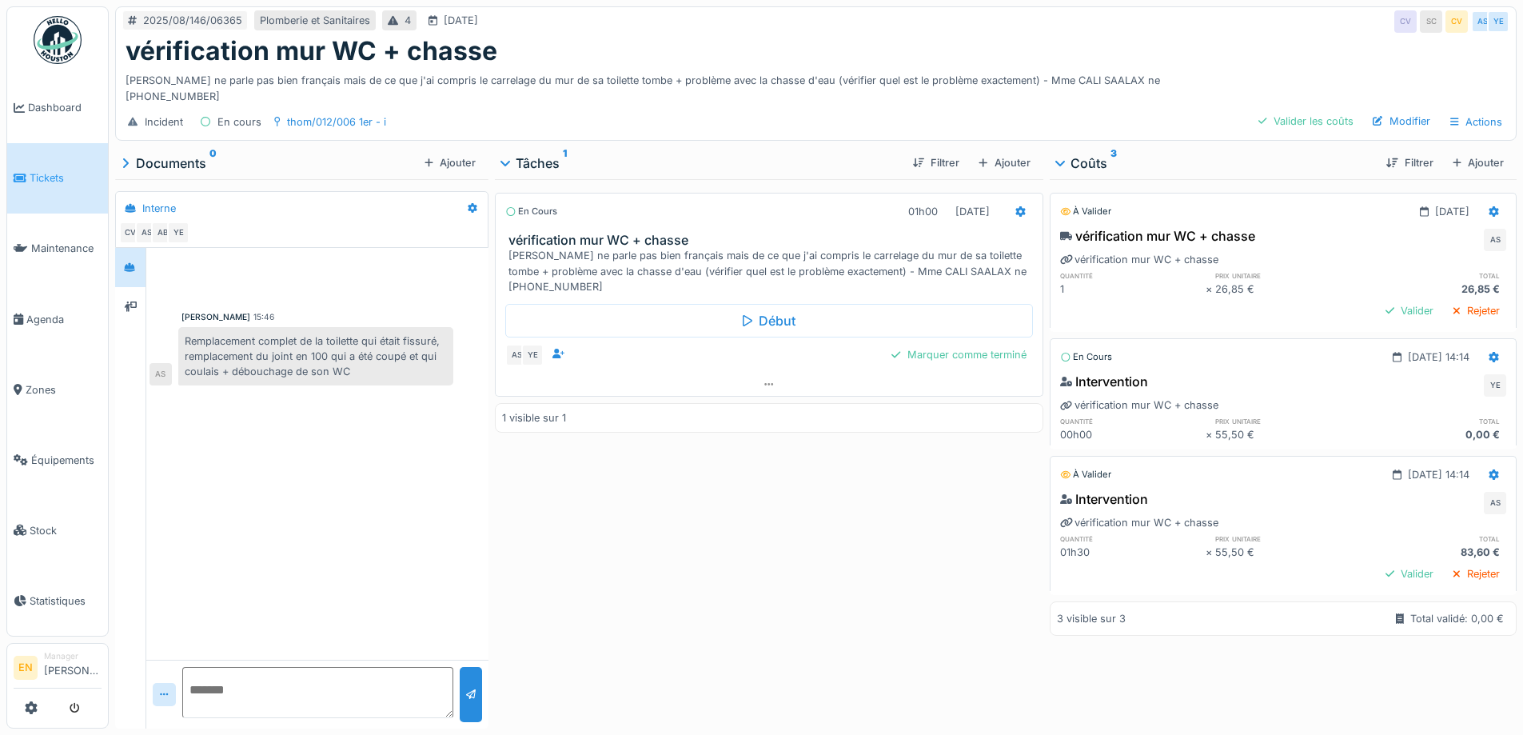
click at [574, 565] on div "En cours 01h00 12/08/2025 vérification mur WC + chasse Madame ne parle pas bien…" at bounding box center [769, 450] width 548 height 543
click at [830, 527] on div "En cours 01h00 12/08/2025 vérification mur WC + chasse Madame ne parle pas bien…" at bounding box center [769, 450] width 548 height 543
click at [673, 527] on div "En cours 01h00 12/08/2025 vérification mur WC + chasse Madame ne parle pas bien…" at bounding box center [769, 450] width 548 height 543
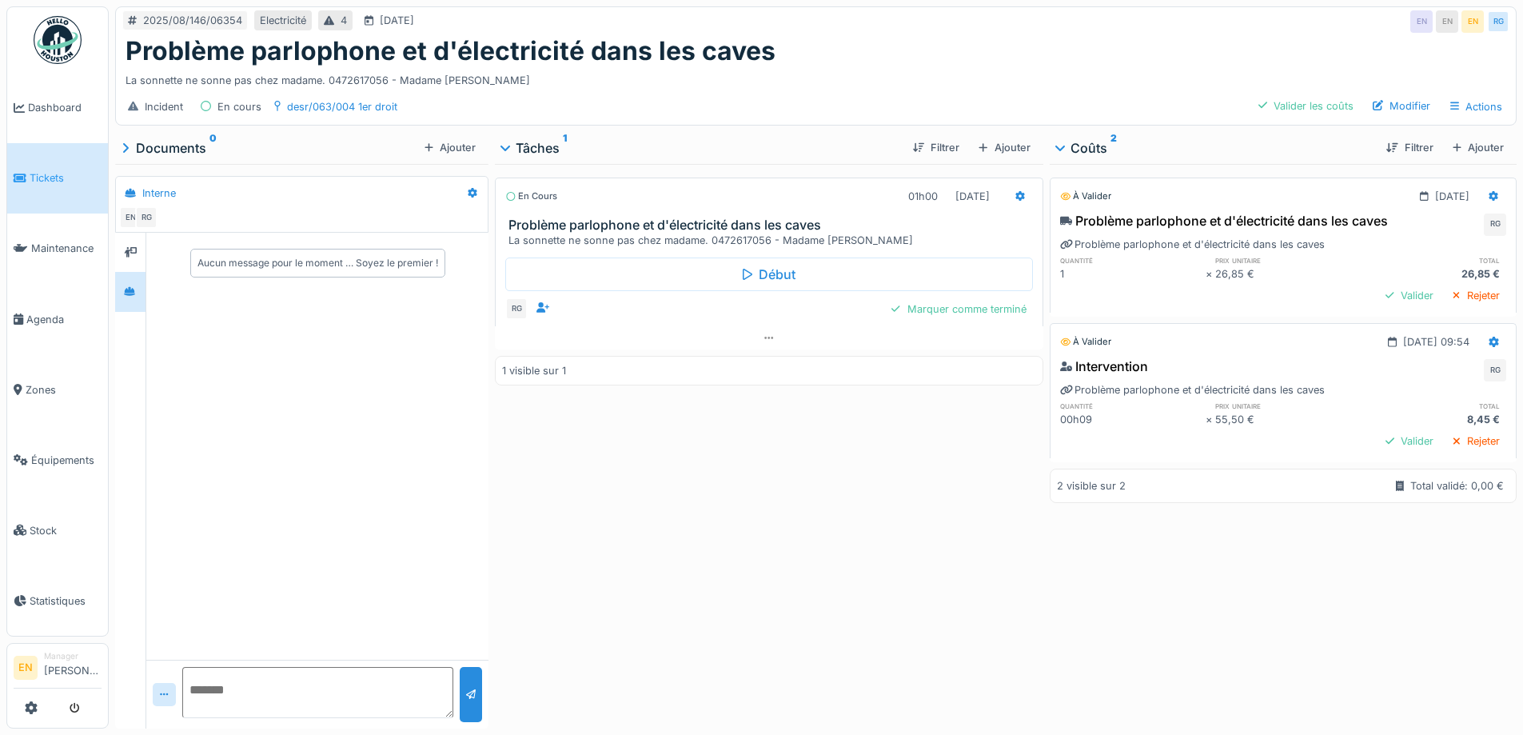
click at [857, 62] on div "Problème parlophone et d'électricité dans les caves" at bounding box center [816, 51] width 1381 height 30
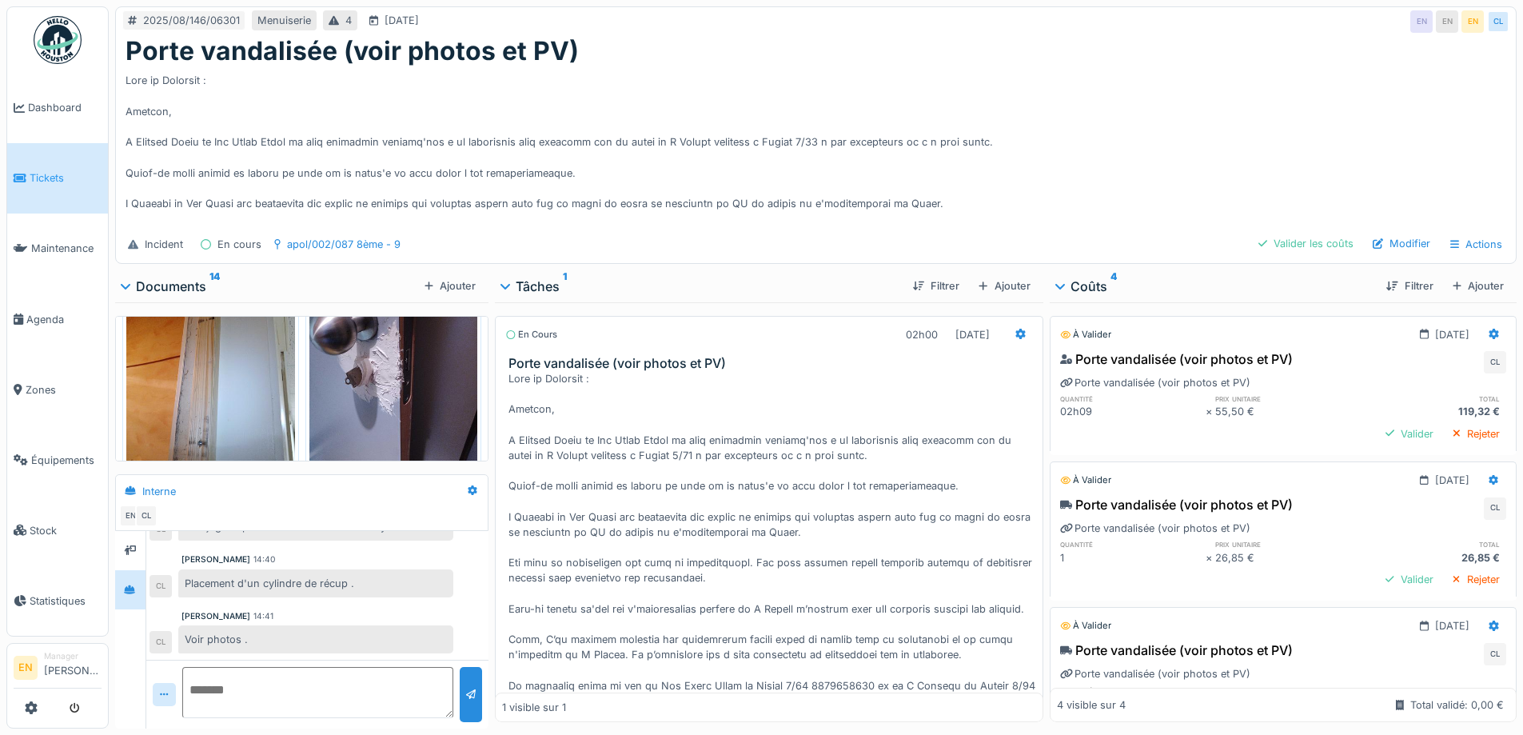
scroll to position [320, 0]
click at [341, 357] on img at bounding box center [393, 393] width 169 height 225
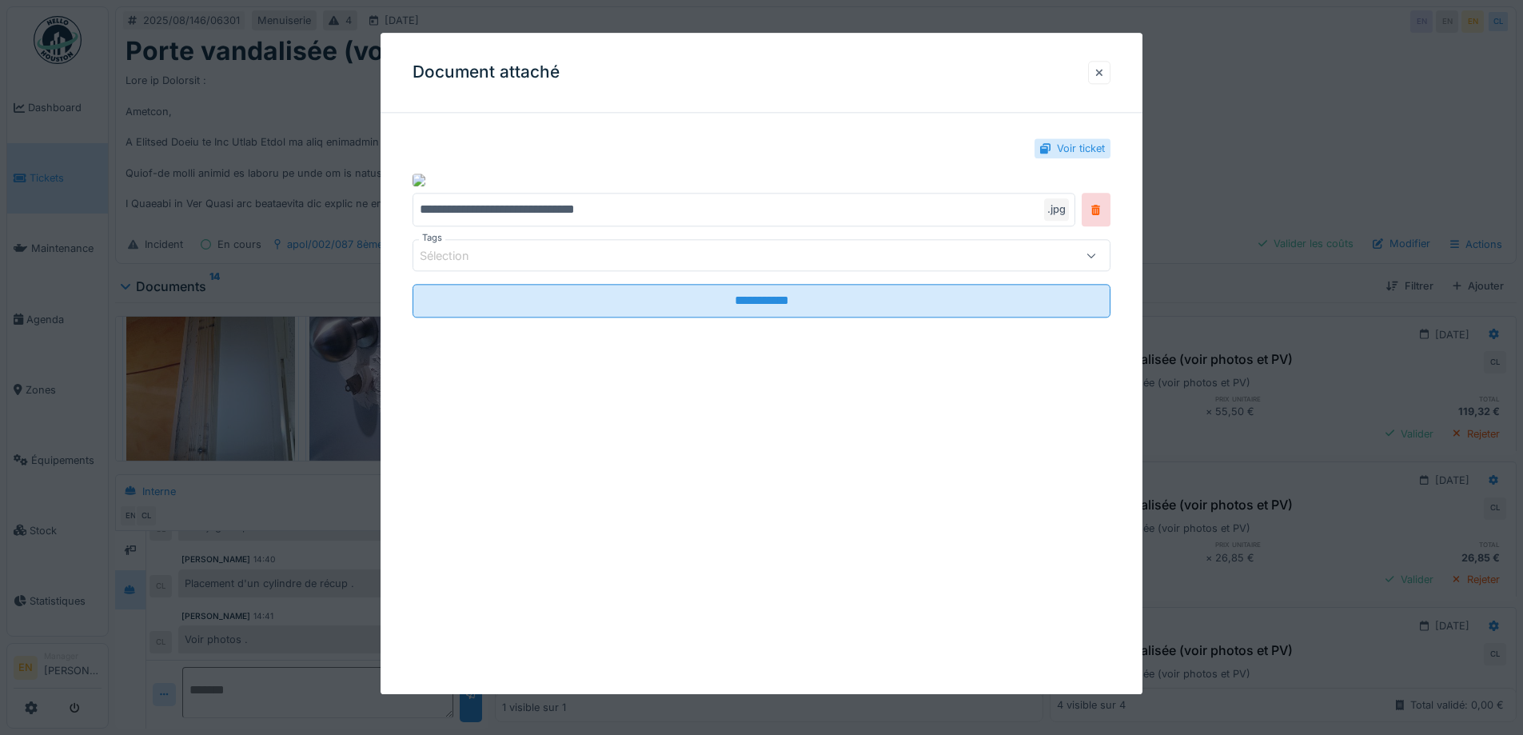
click at [1102, 73] on div at bounding box center [1099, 72] width 8 height 15
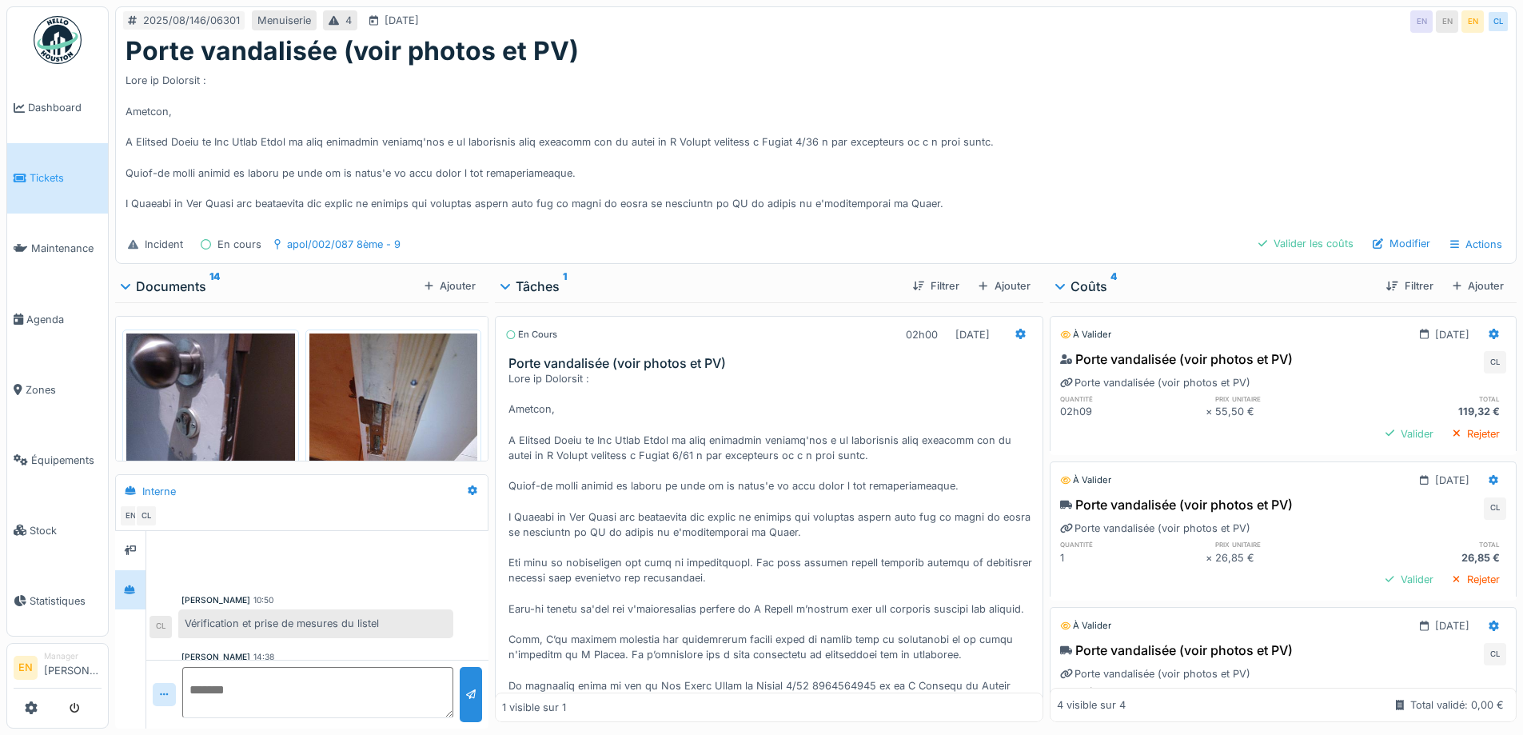
scroll to position [267, 0]
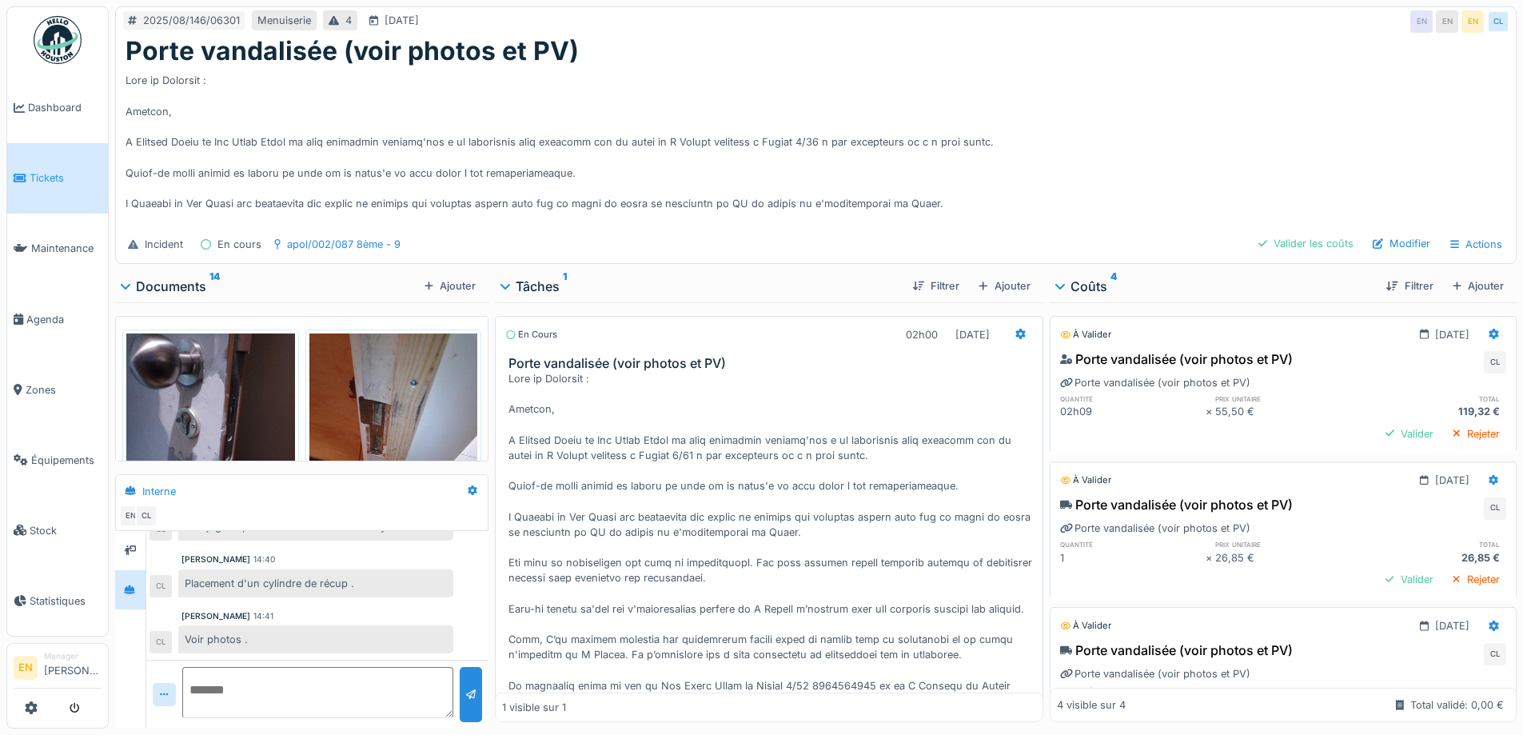
click at [372, 391] on img at bounding box center [393, 445] width 169 height 225
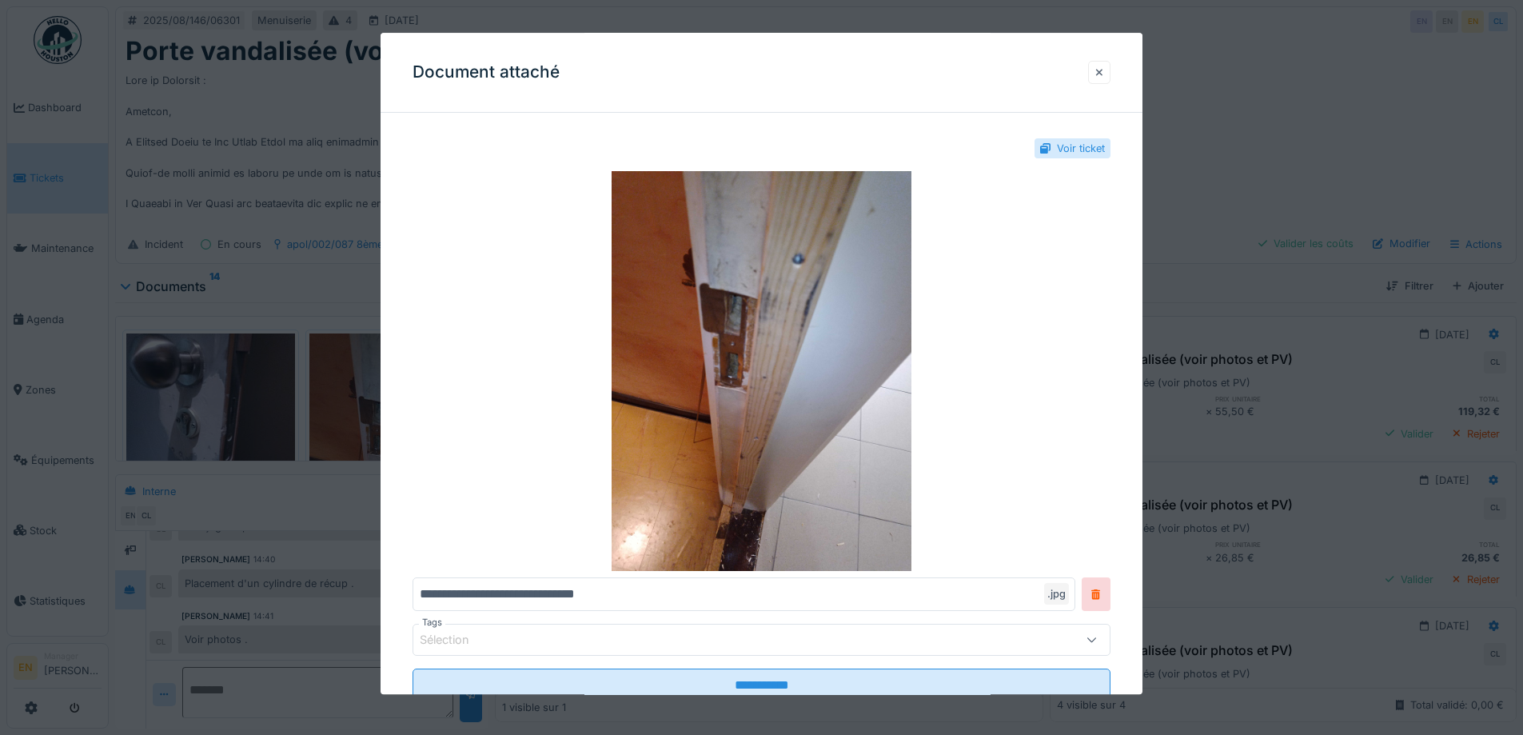
click at [1103, 69] on div at bounding box center [1099, 72] width 8 height 15
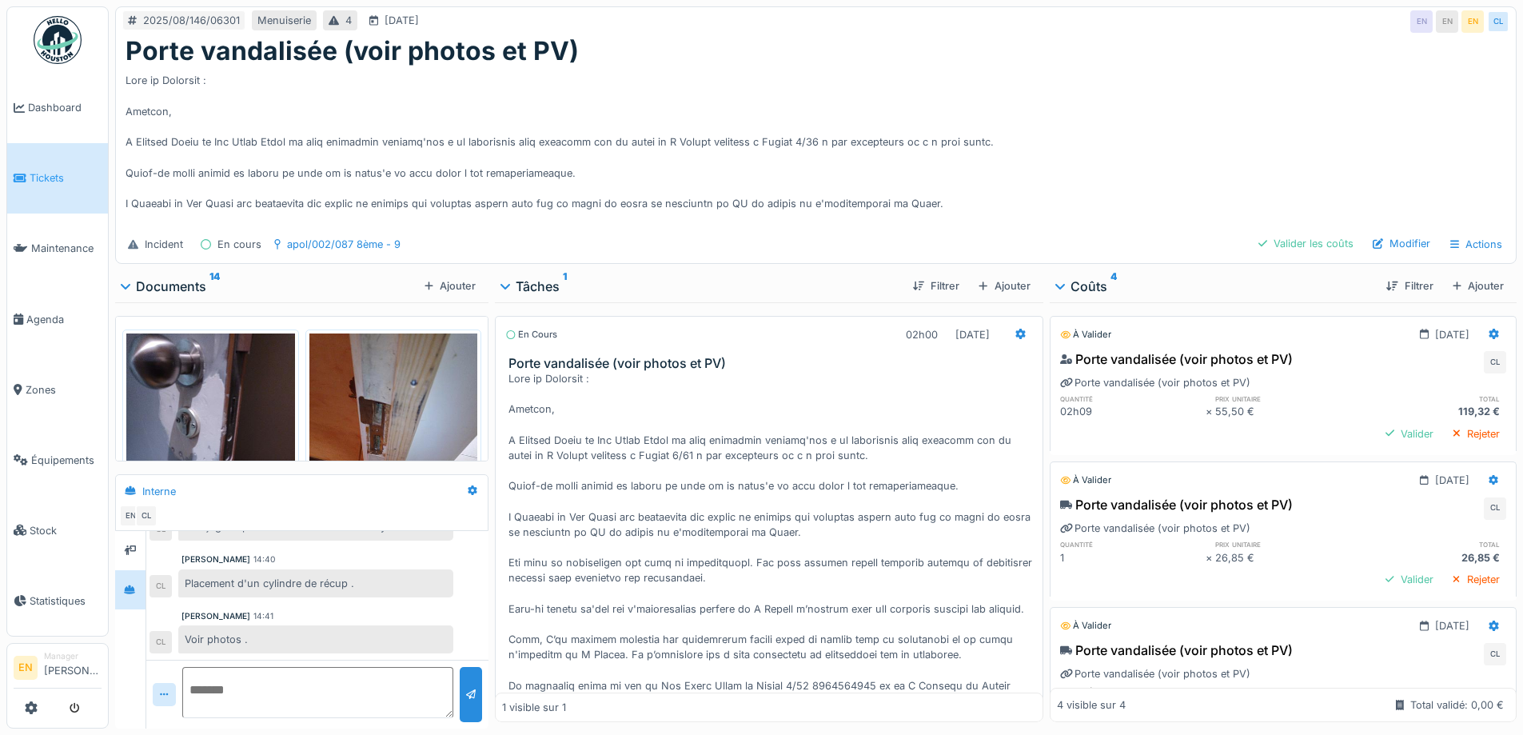
click at [193, 396] on img at bounding box center [210, 445] width 169 height 225
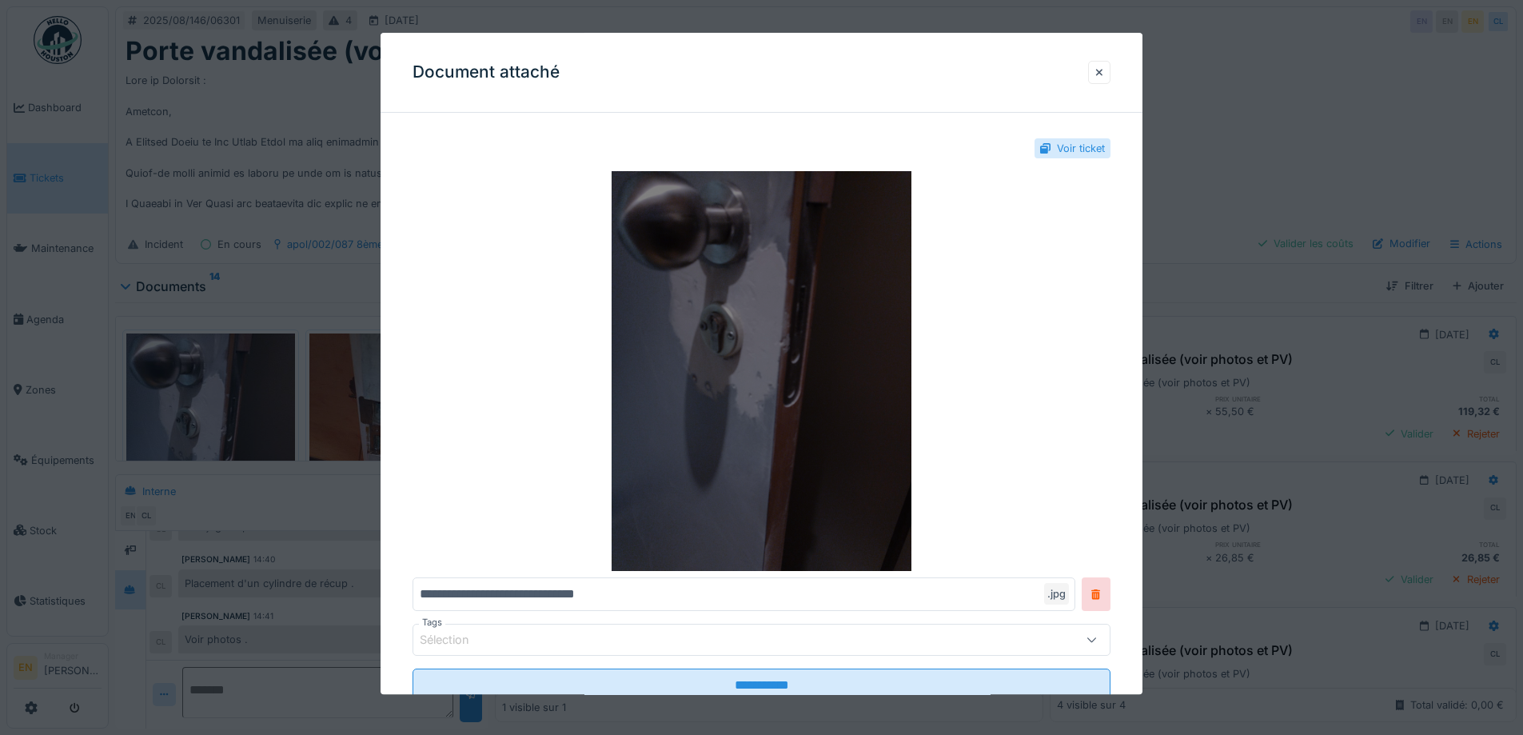
click at [799, 350] on img at bounding box center [762, 372] width 698 height 400
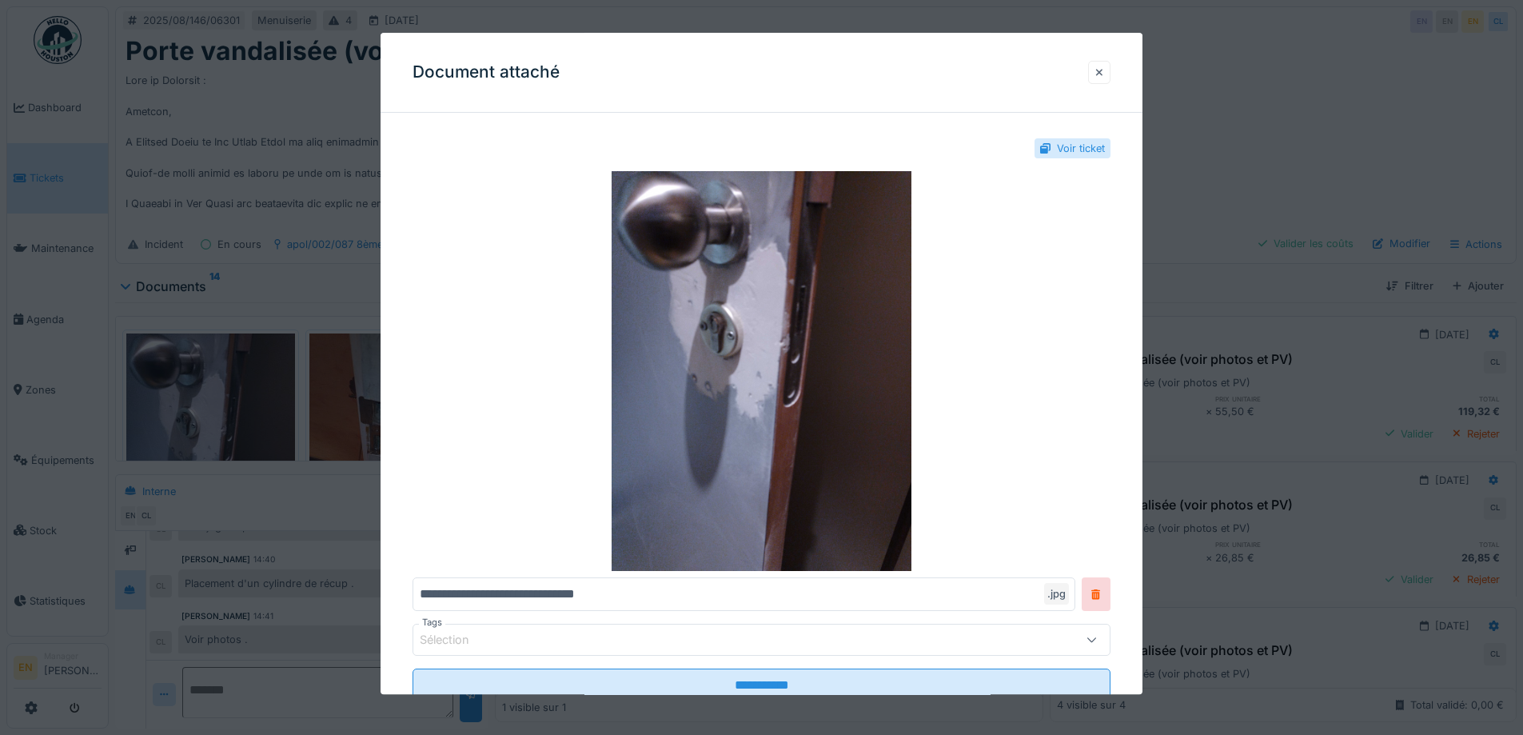
click at [1103, 72] on div at bounding box center [1099, 72] width 8 height 15
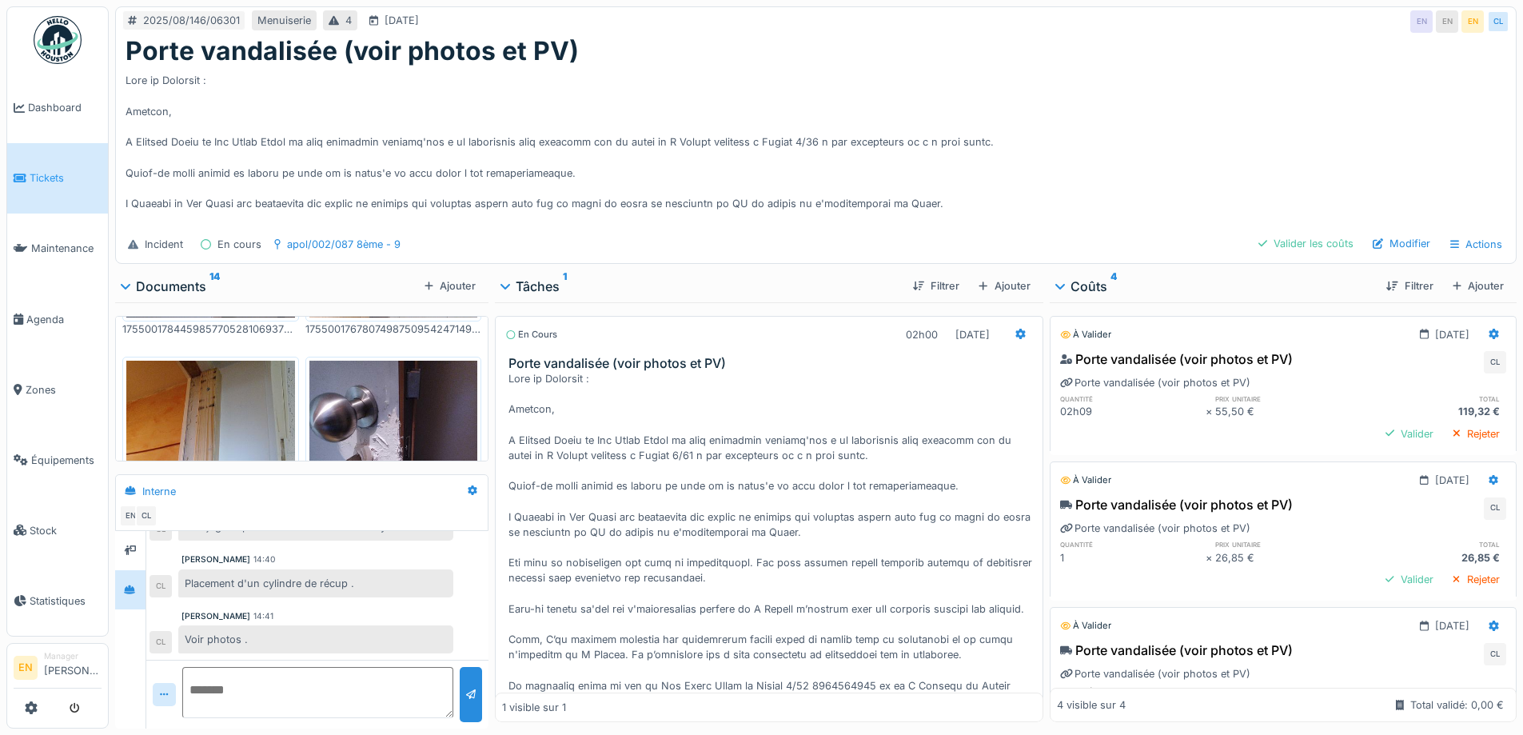
scroll to position [320, 0]
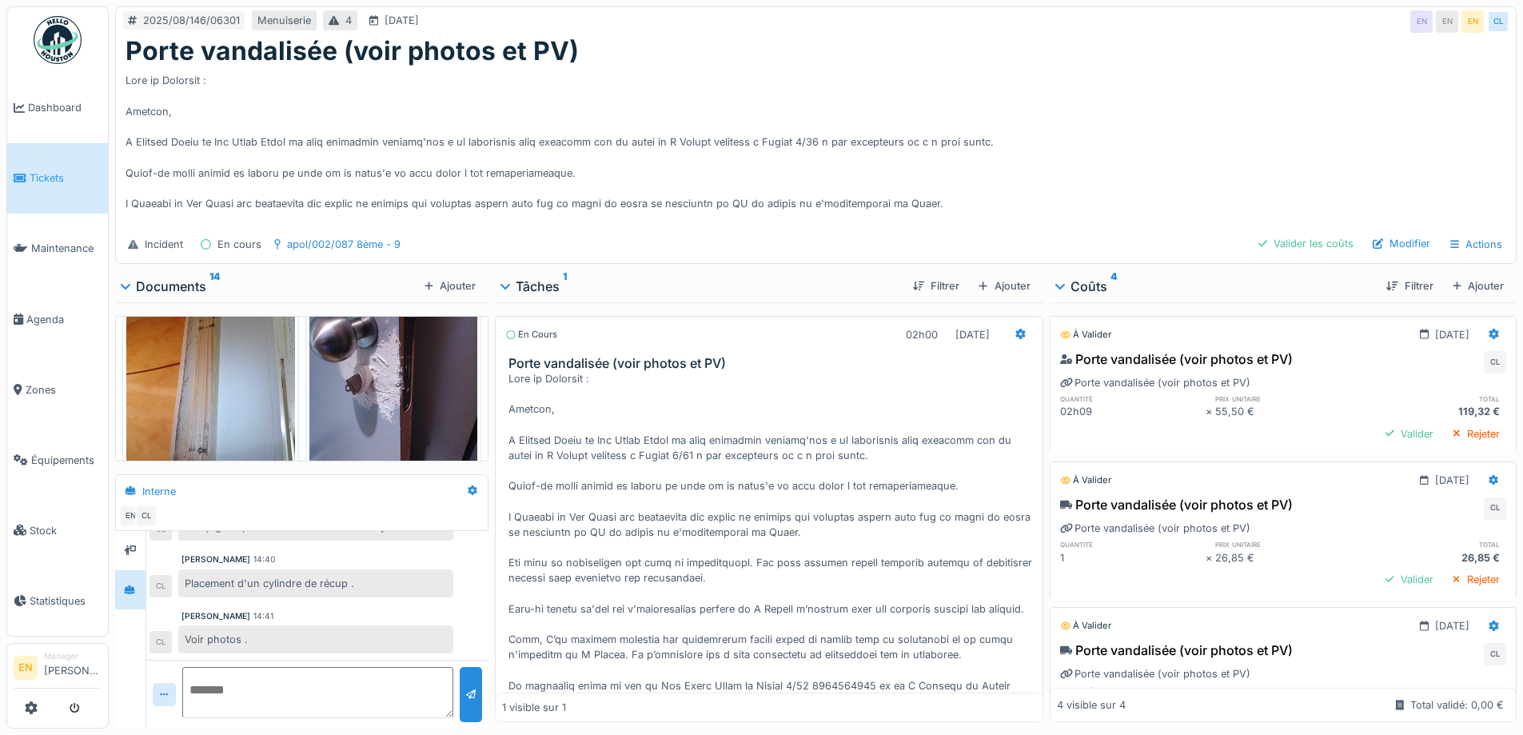
click at [392, 363] on img at bounding box center [393, 393] width 169 height 225
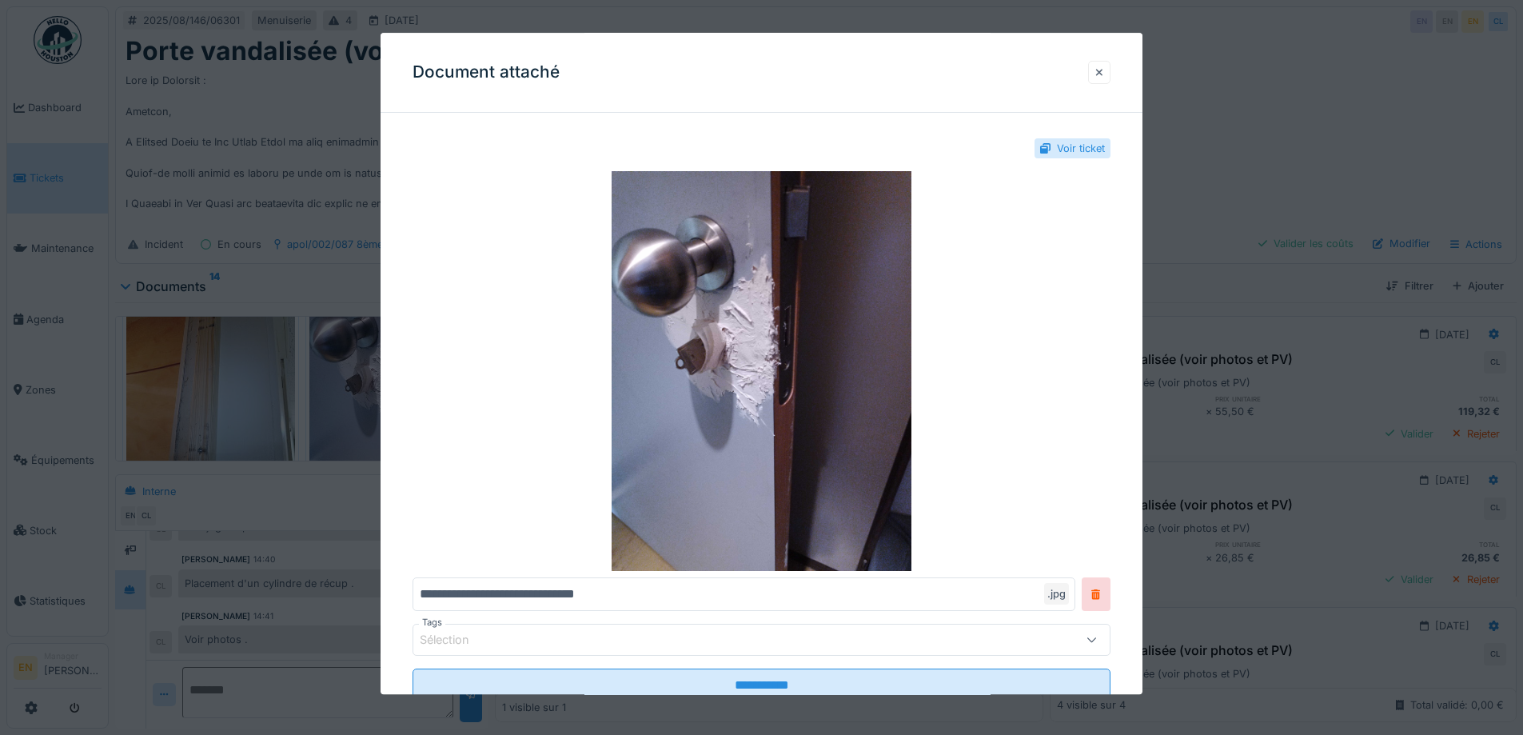
click at [1110, 74] on div at bounding box center [1099, 72] width 22 height 23
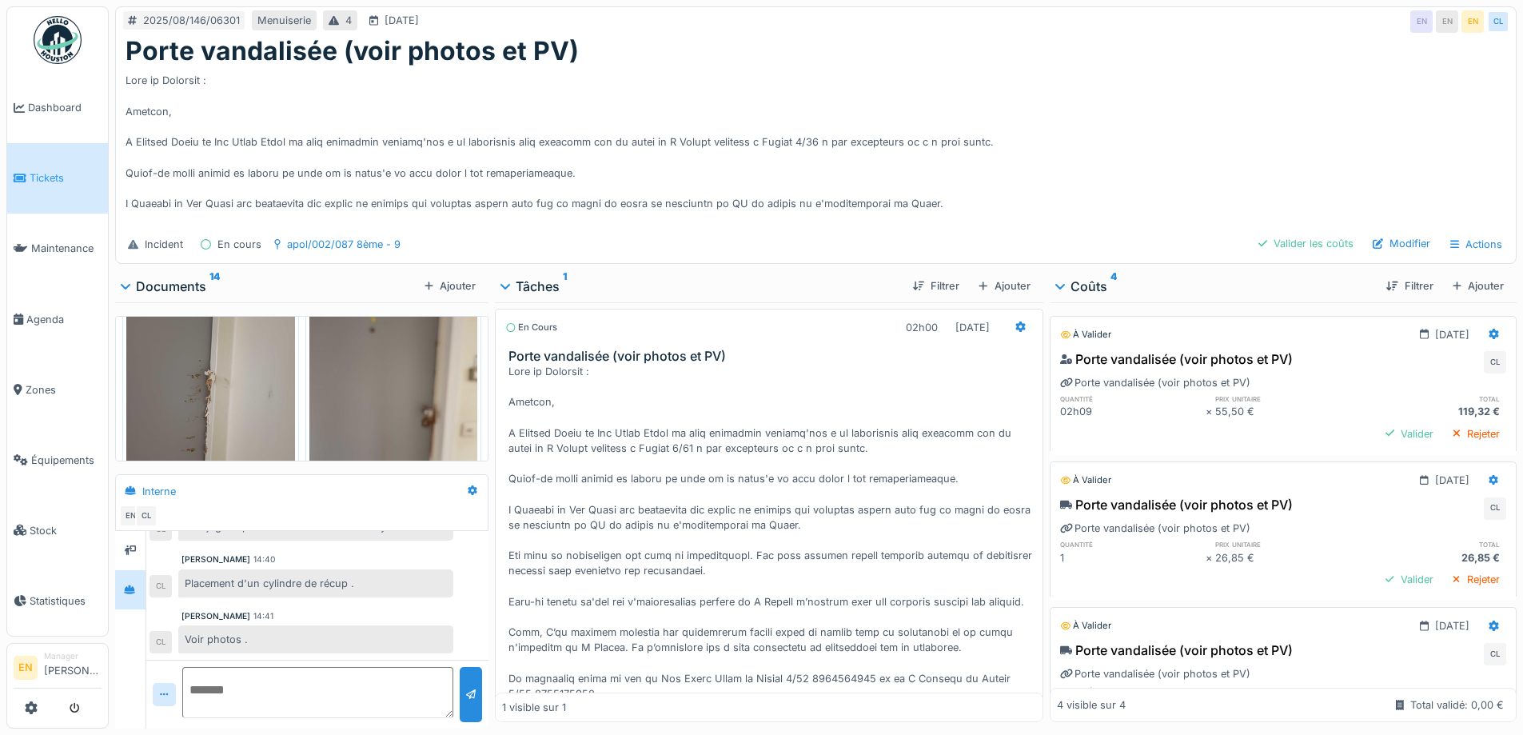
scroll to position [0, 0]
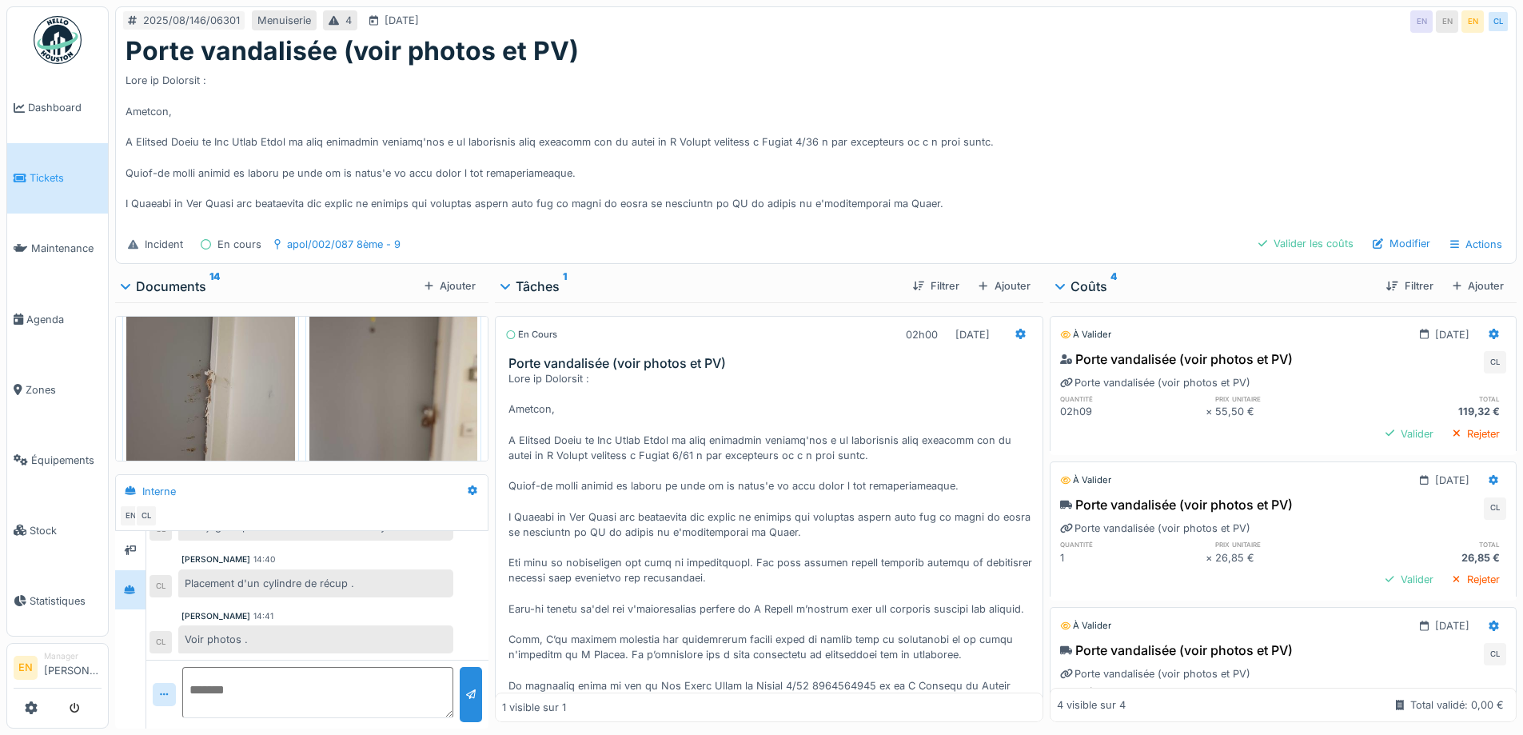
click at [1158, 92] on div at bounding box center [816, 146] width 1381 height 160
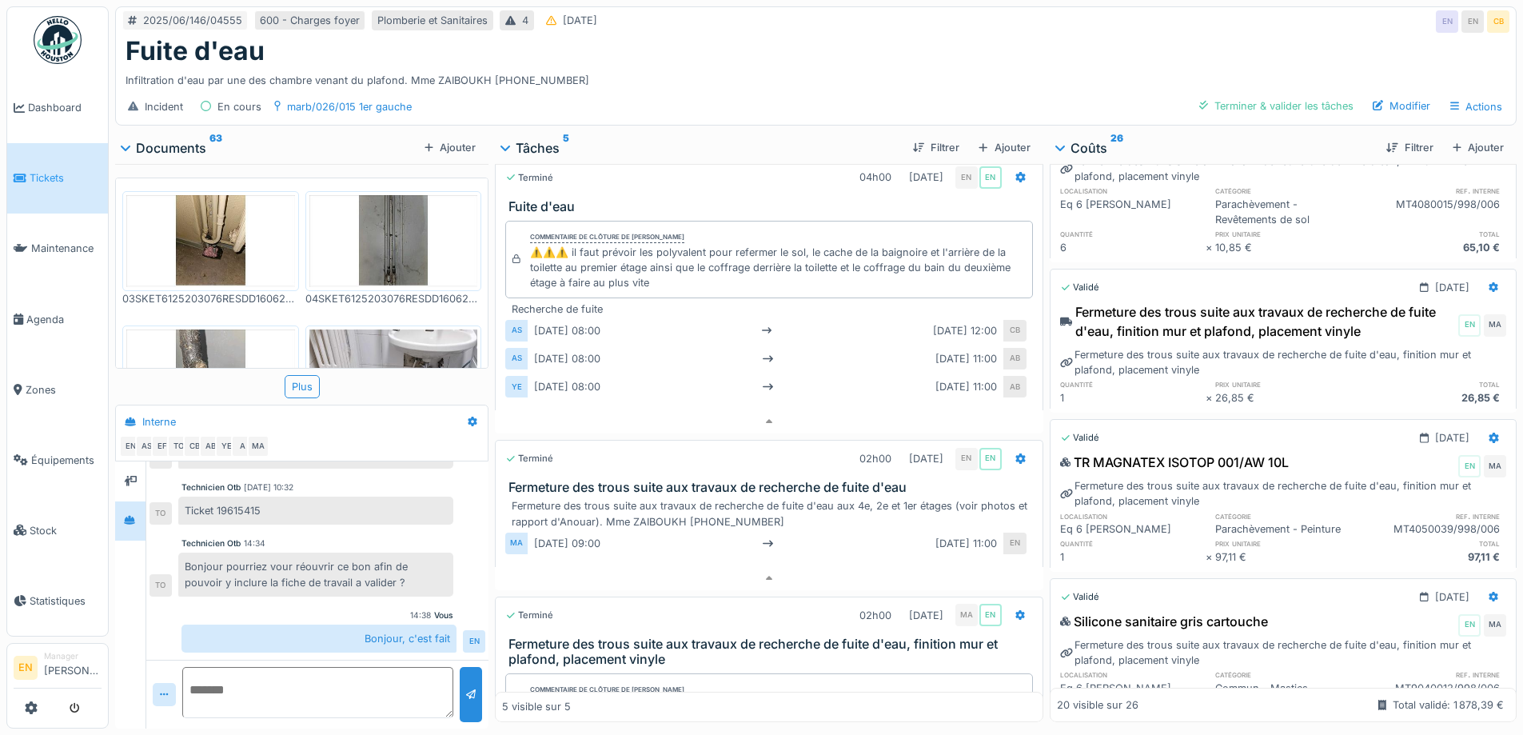
scroll to position [588, 0]
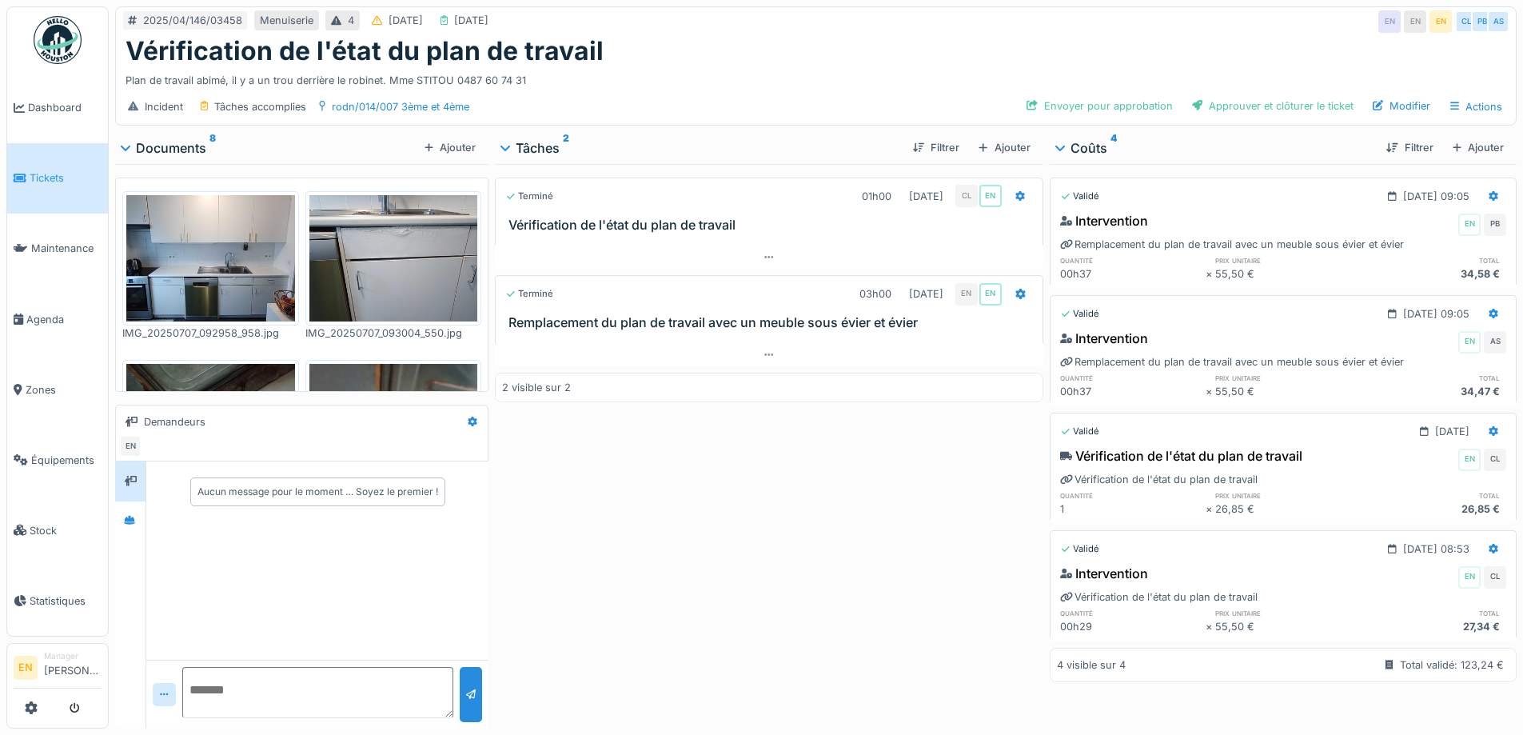
click at [598, 534] on div "Terminé 01h00 [DATE] CL EN Vérification de l'état du plan de travail Terminé 03…" at bounding box center [769, 443] width 548 height 558
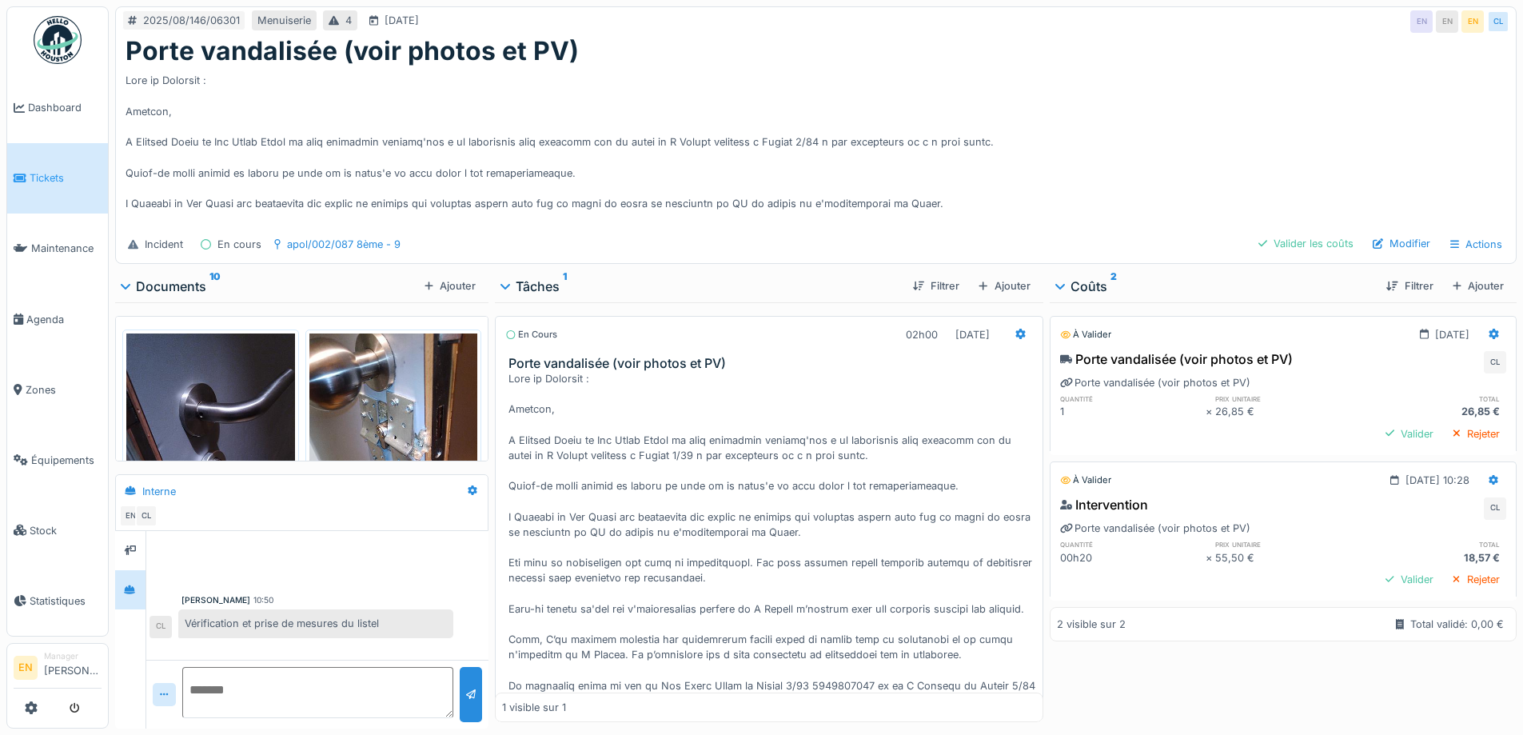
scroll to position [171, 0]
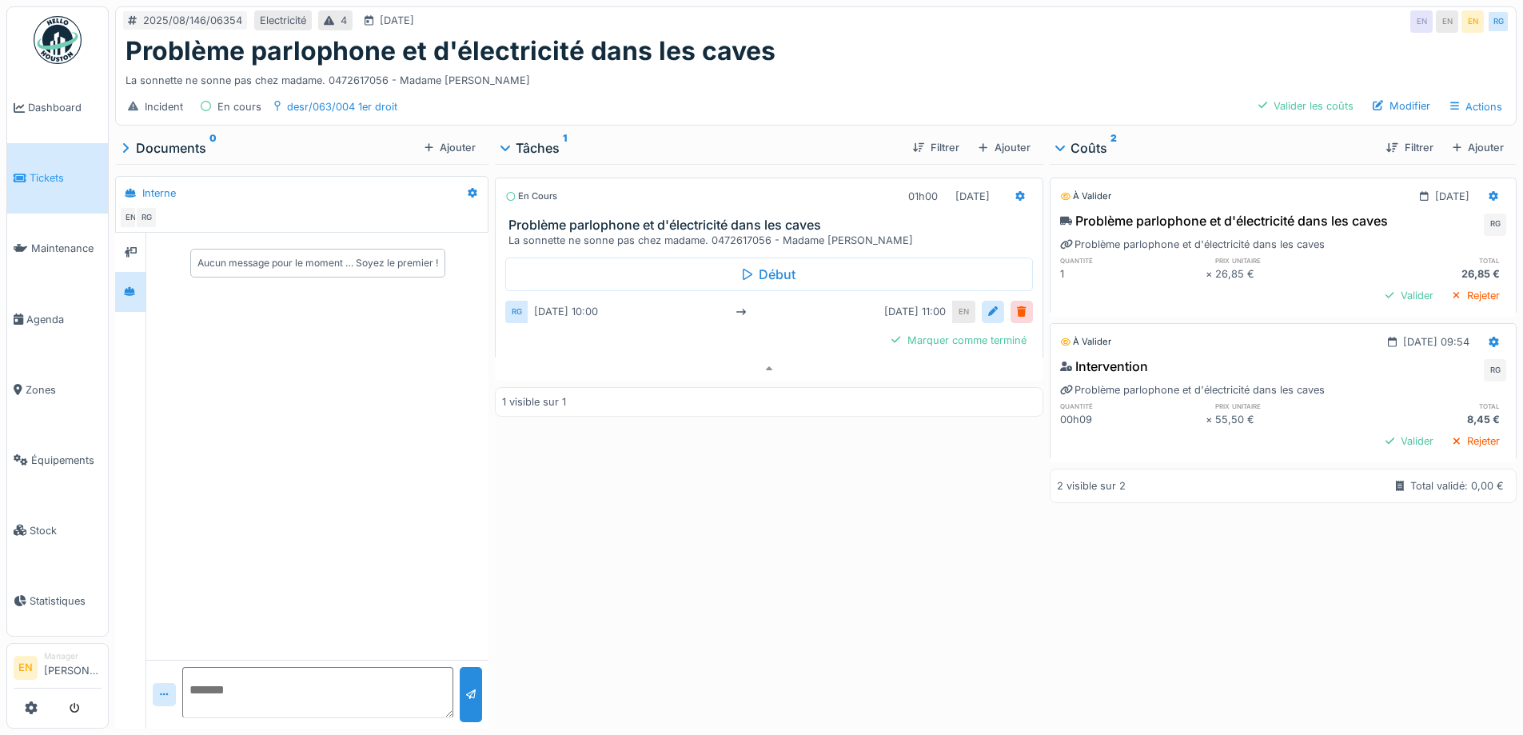
scroll to position [12, 0]
click at [741, 557] on div "En cours 01h00 [DATE] Problème parlophone et d'électricité dans les caves La so…" at bounding box center [769, 443] width 548 height 558
click at [586, 610] on div "En cours 01h00 [DATE] Problème parlophone et d'électricité dans les caves La so…" at bounding box center [769, 443] width 548 height 558
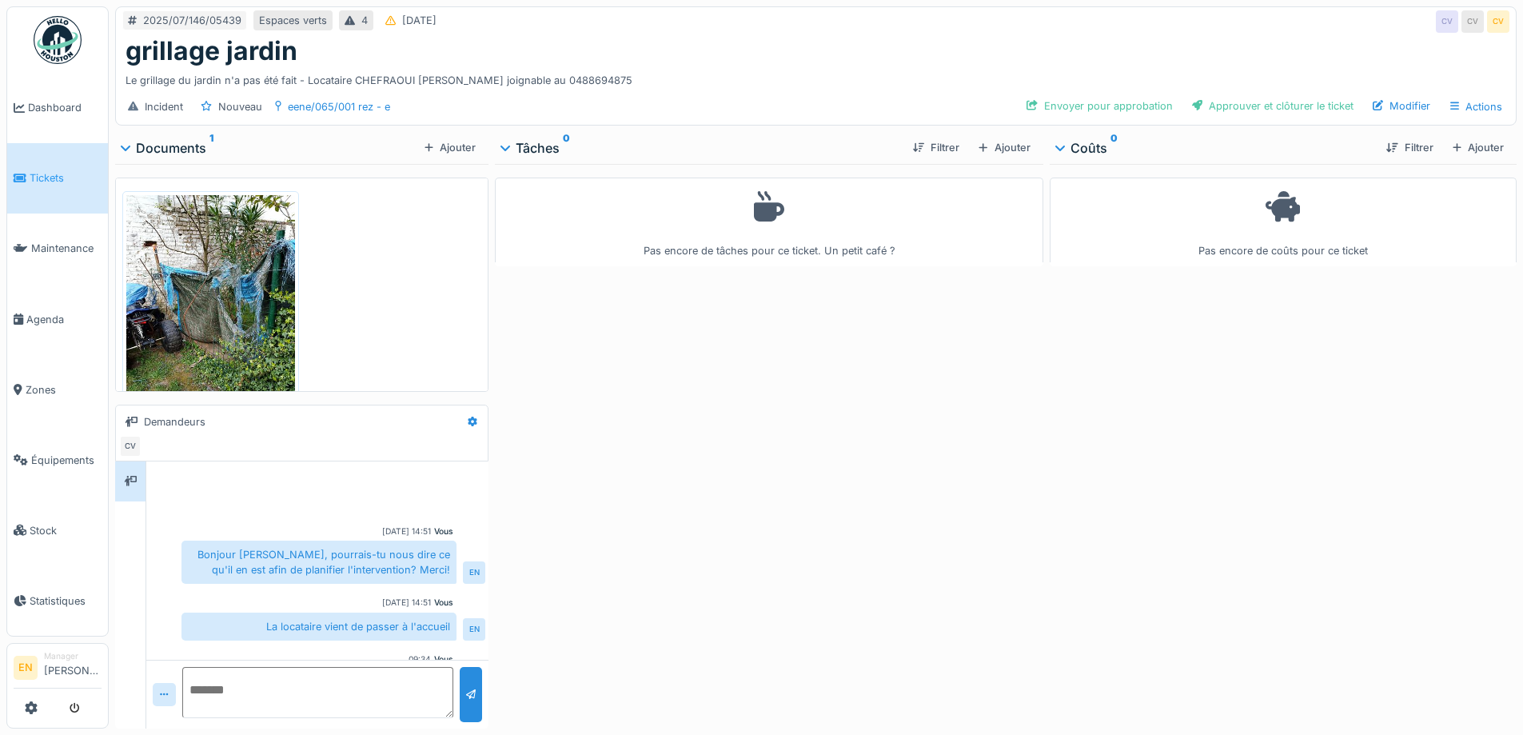
scroll to position [59, 0]
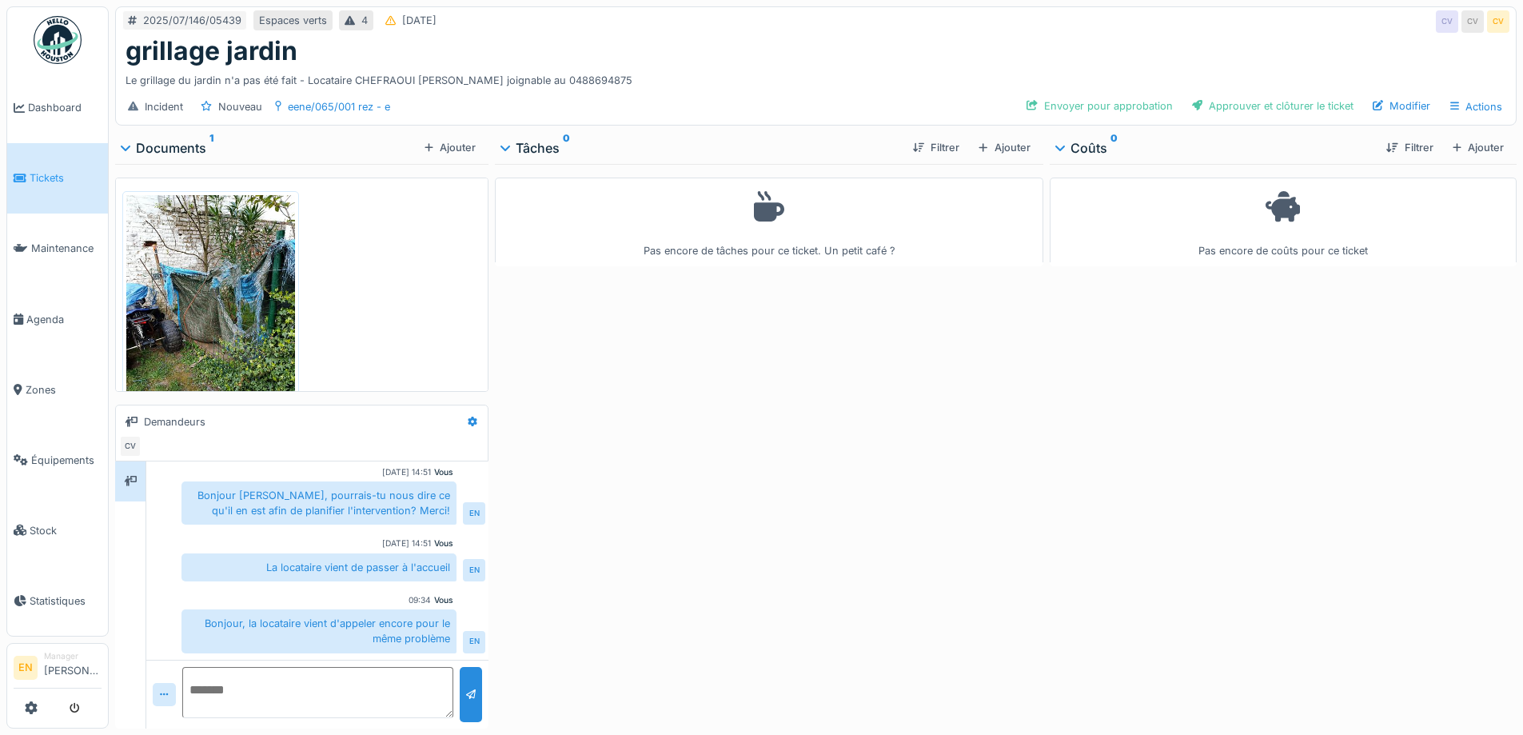
click at [614, 474] on div "Pas encore de tâches pour ce ticket. Un petit café ?" at bounding box center [769, 443] width 548 height 558
click at [578, 533] on div "Pas encore de tâches pour ce ticket. Un petit café ?" at bounding box center [769, 443] width 548 height 558
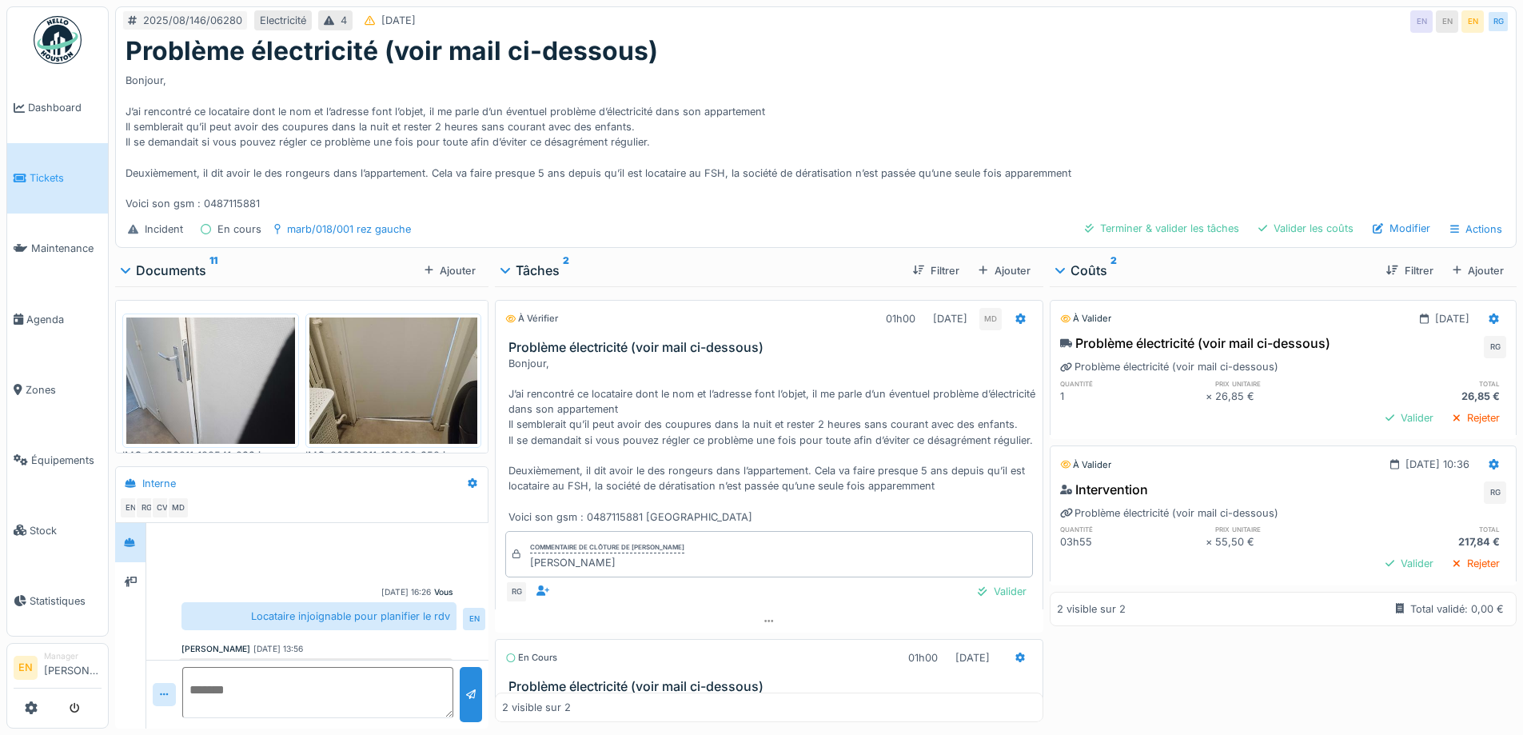
scroll to position [280, 0]
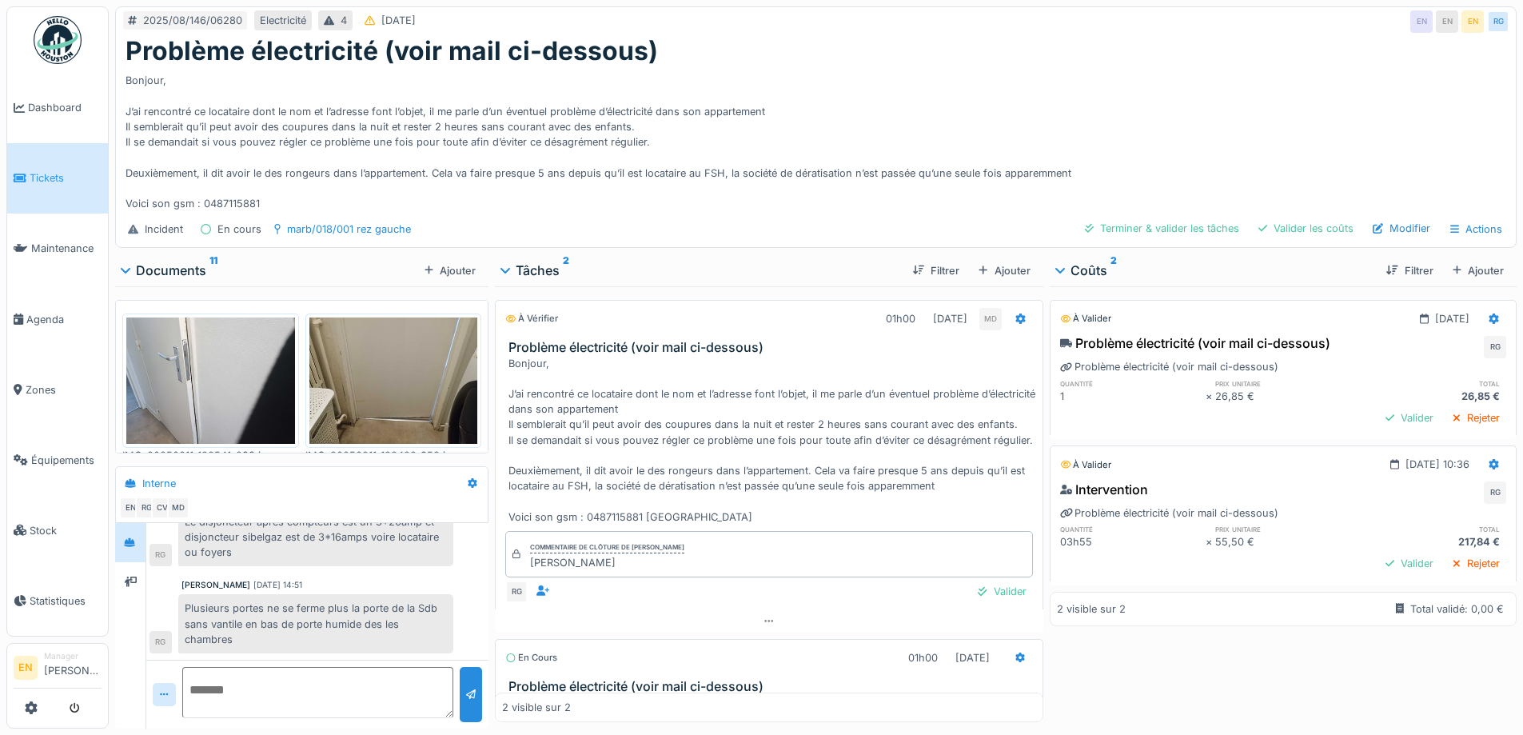
click at [862, 94] on div "Bonjour, J’ai rencontré ce locataire dont le nom et l’adresse font l’objet, il …" at bounding box center [816, 138] width 1381 height 145
click at [840, 101] on div "Bonjour, J’ai rencontré ce locataire dont le nom et l’adresse font l’objet, il …" at bounding box center [816, 138] width 1381 height 145
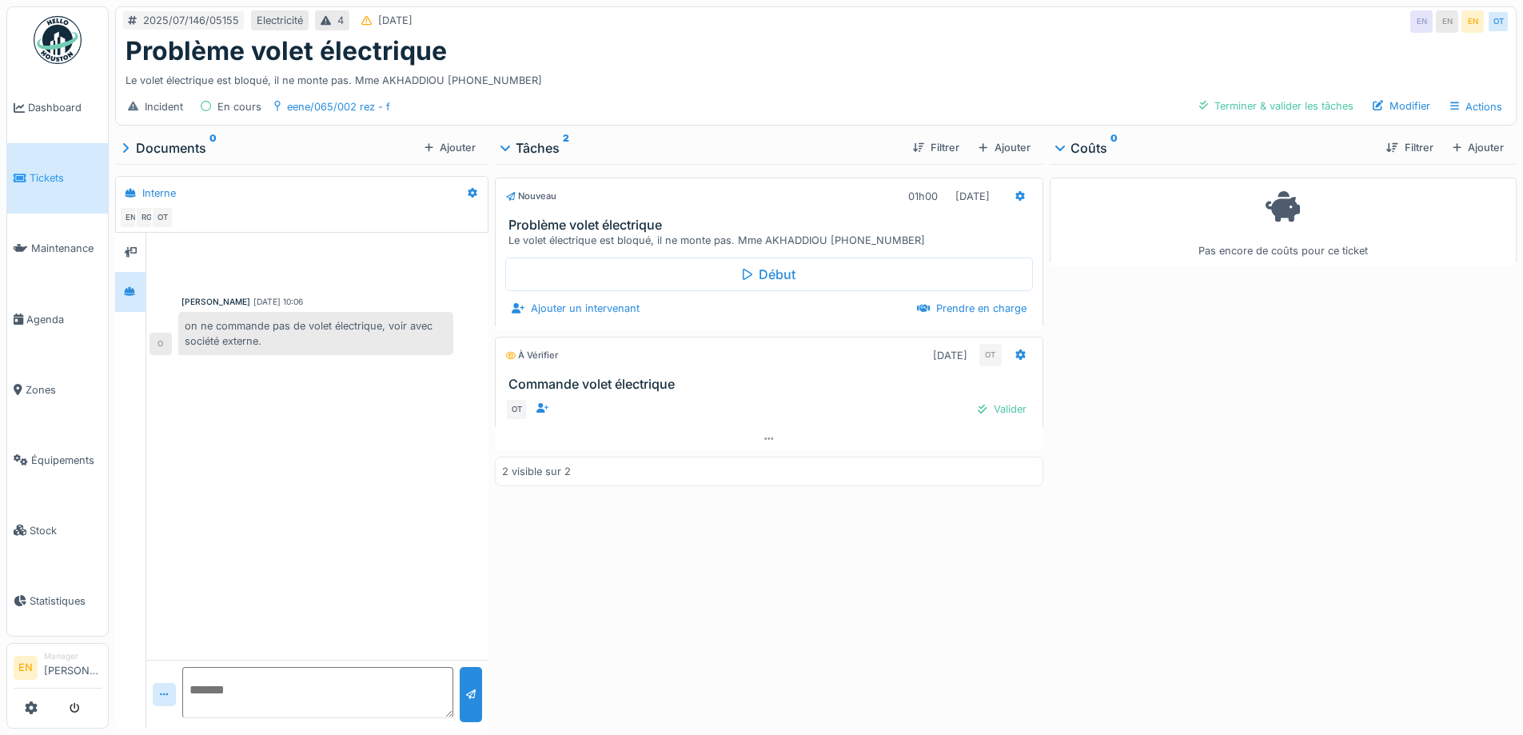
click at [683, 612] on div "Nouveau 01h00 [DATE] Problème volet électrique Le volet électrique est bloqué, …" at bounding box center [769, 443] width 548 height 558
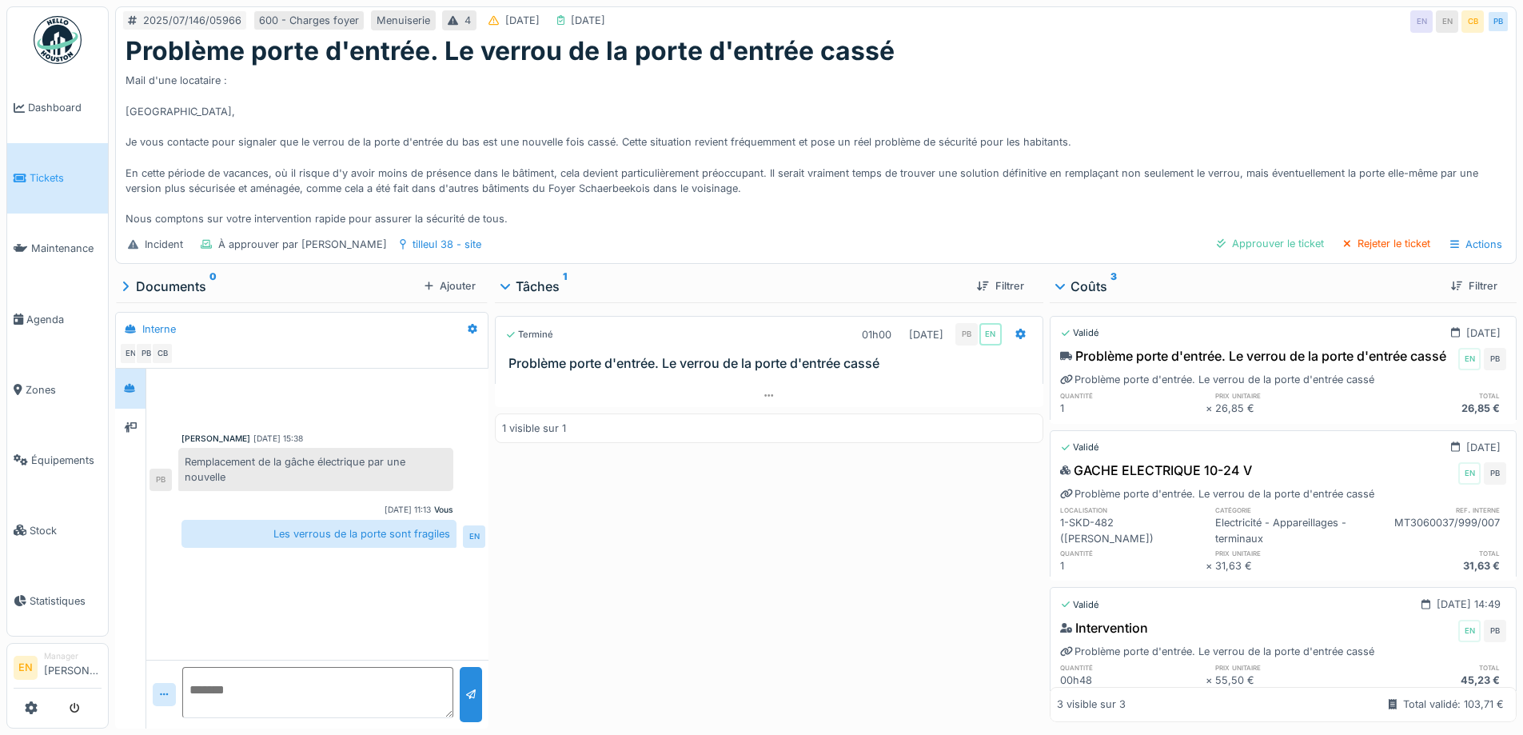
click at [779, 177] on div "Mail d'une locataire : Bonjour, Je vous contacte pour signaler que le verrou de…" at bounding box center [816, 146] width 1381 height 160
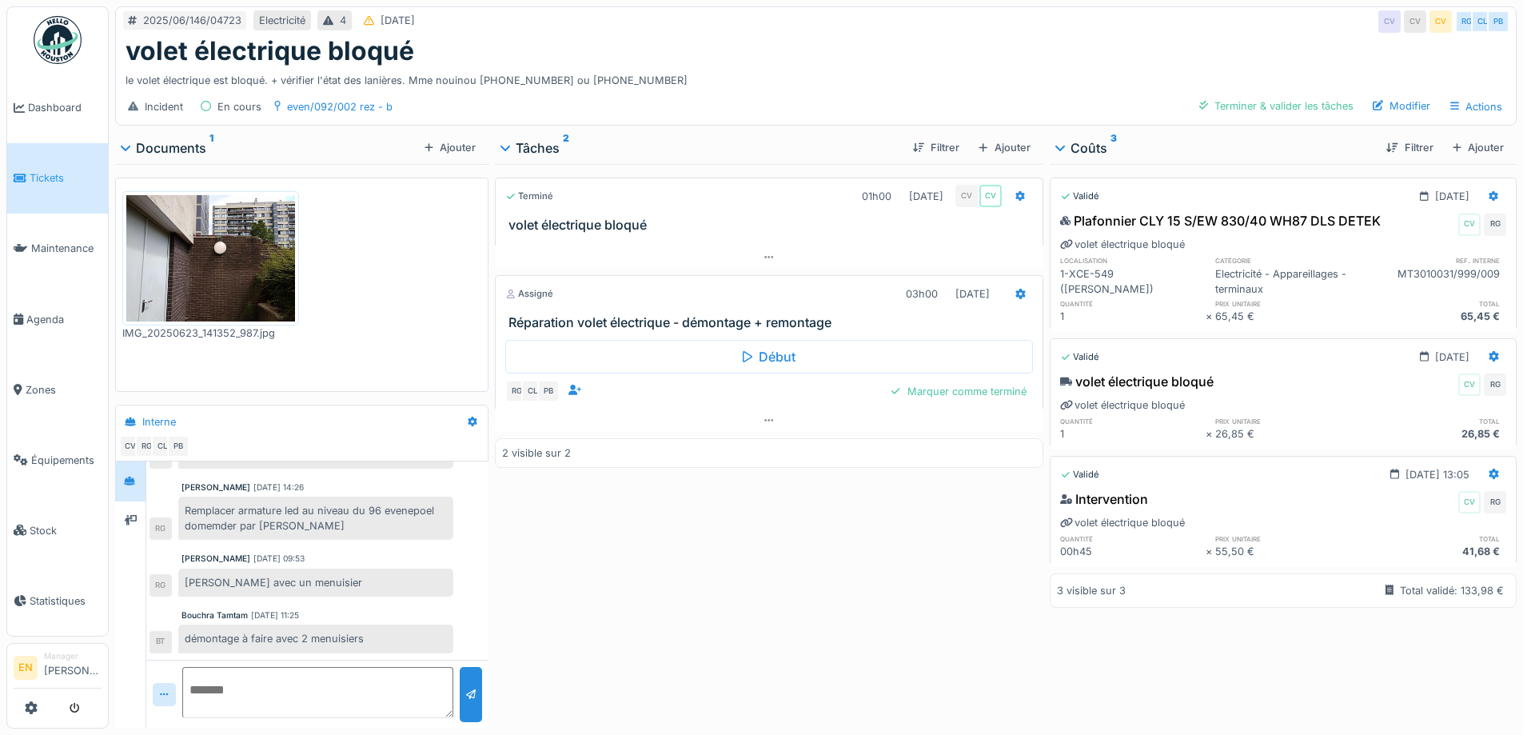
scroll to position [12, 0]
click at [581, 577] on div "Terminé 01h00 23/06/2025 CV CV volet électrique bloqué Assigné 03h00 22/08/2025…" at bounding box center [769, 443] width 548 height 558
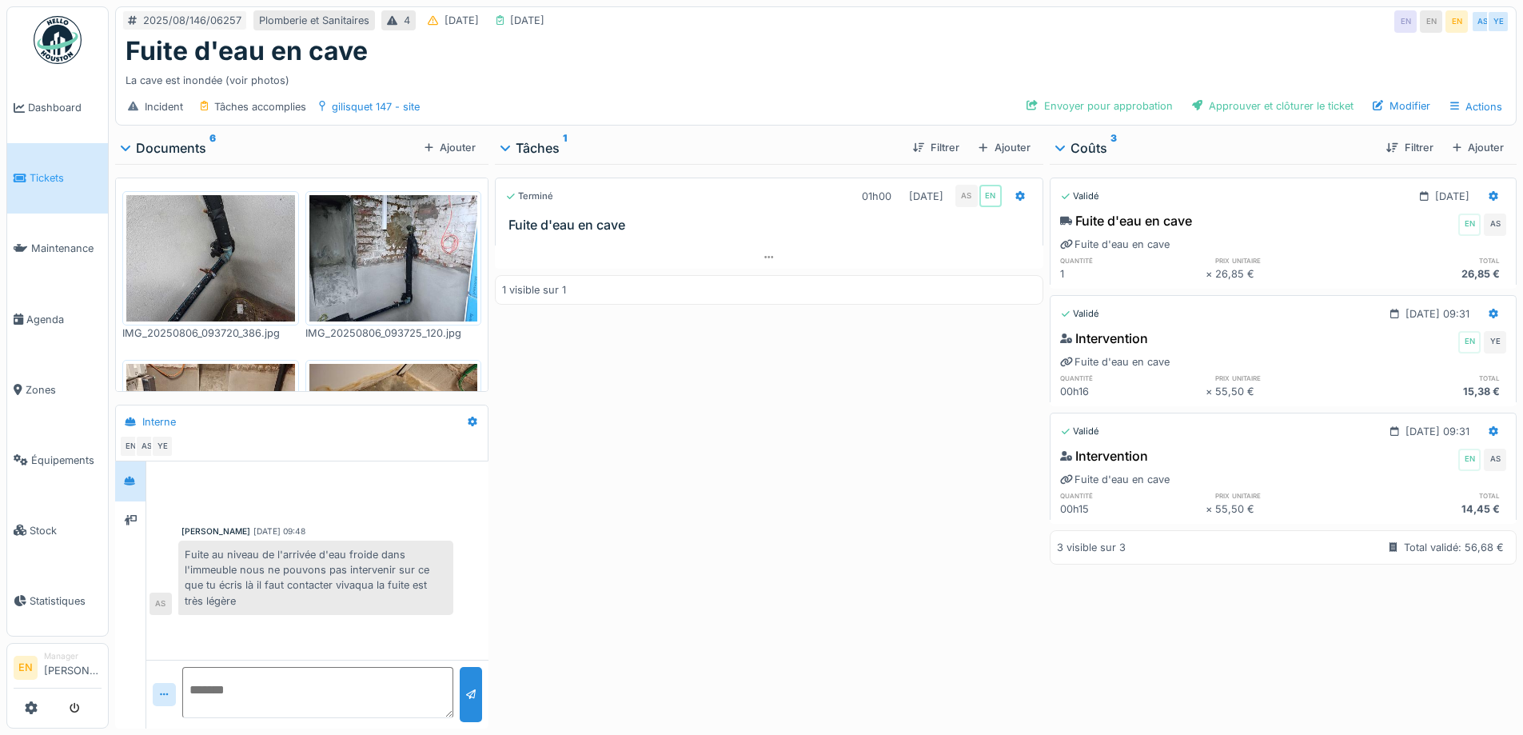
drag, startPoint x: 1244, startPoint y: 46, endPoint x: 1336, endPoint y: 7, distance: 99.9
click at [1247, 46] on div "Fuite d'eau en cave" at bounding box center [816, 51] width 1381 height 30
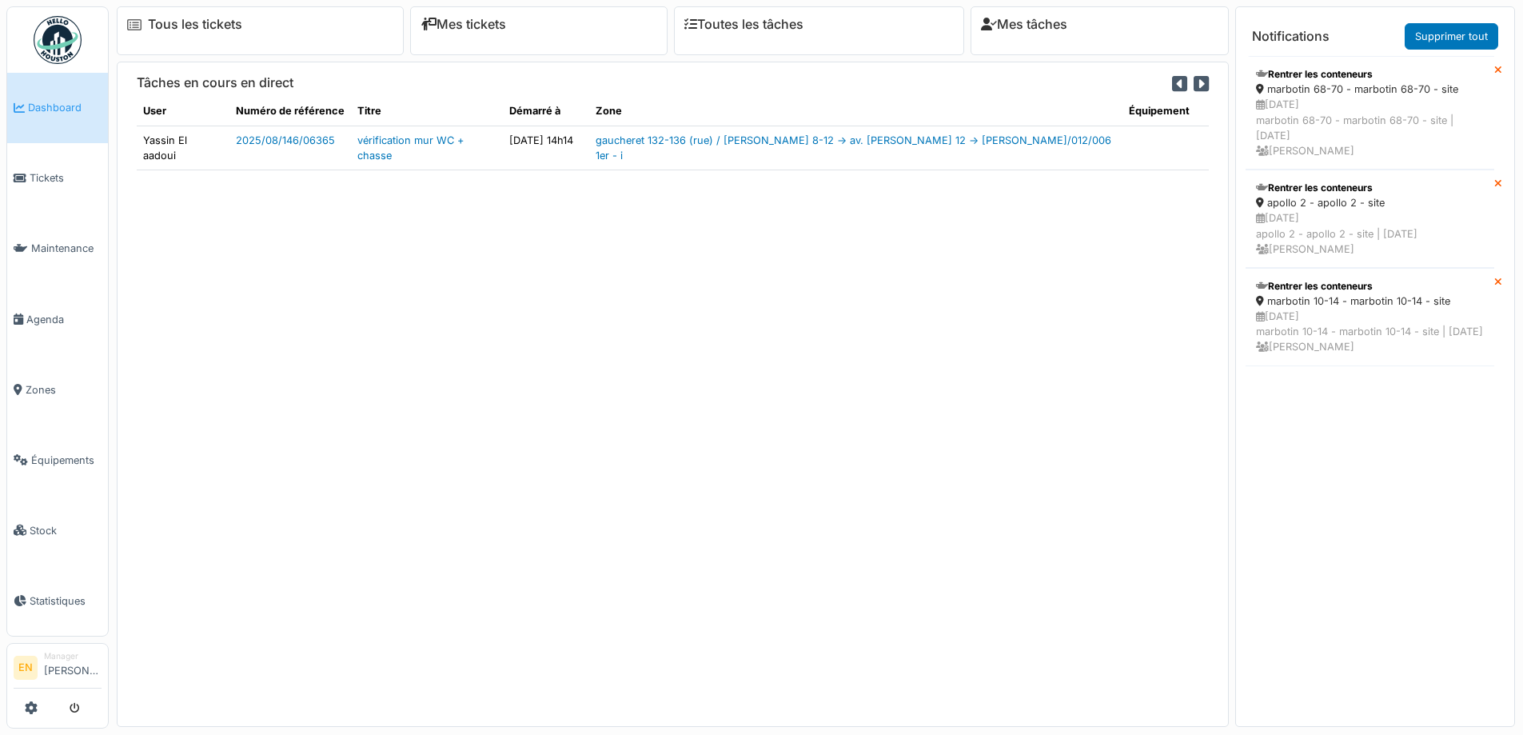
click at [408, 490] on div "Tâches en cours en direct User Numéro de référence Titre Démarré à Zone Équipem…" at bounding box center [673, 394] width 1112 height 664
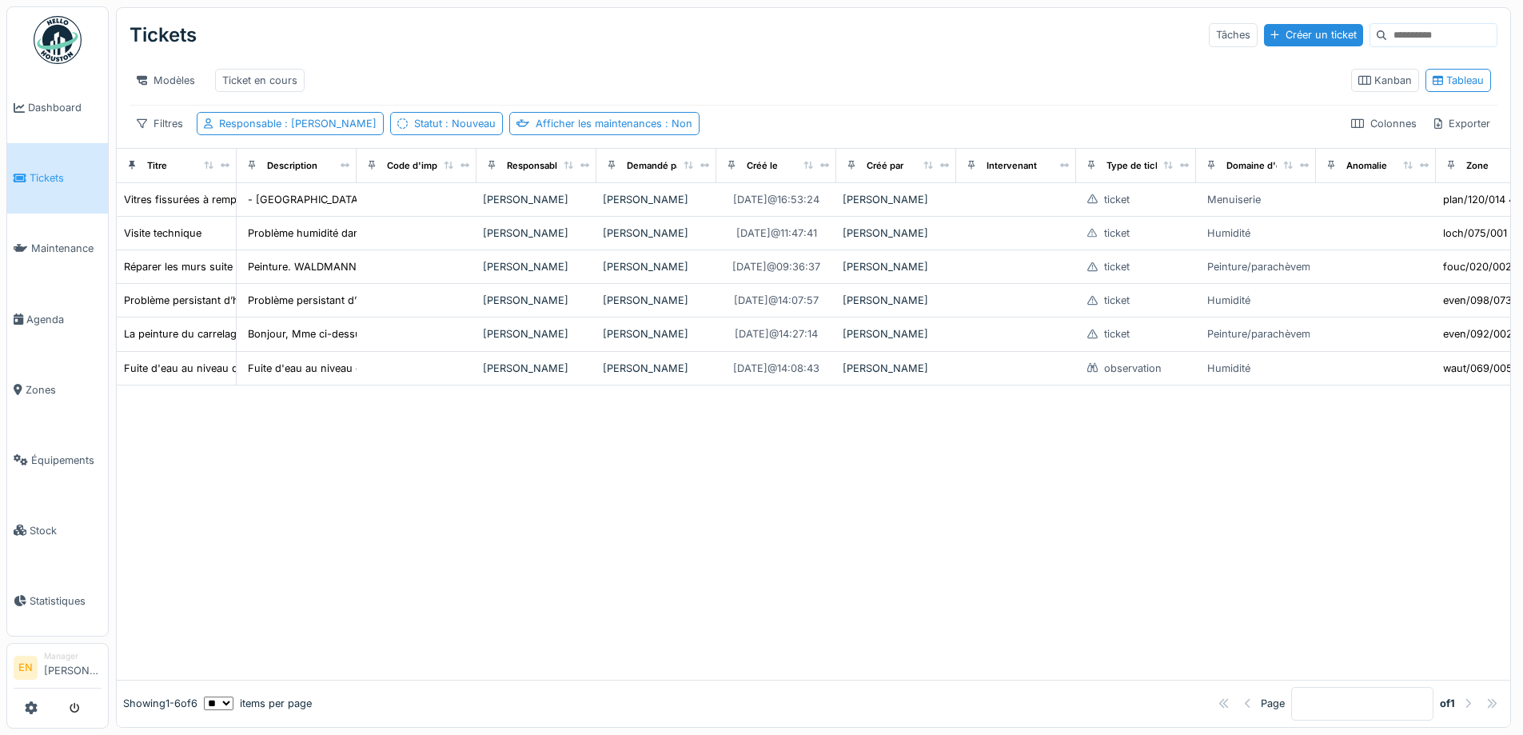
click at [887, 61] on div "Modèles Ticket en cours Kanban Tableau" at bounding box center [814, 80] width 1368 height 49
click at [982, 63] on div "Modèles Ticket en cours" at bounding box center [734, 80] width 1209 height 36
click at [505, 626] on div at bounding box center [813, 532] width 1393 height 294
click at [491, 619] on div at bounding box center [813, 532] width 1393 height 294
click at [829, 78] on div "Modèles Ticket en cours" at bounding box center [734, 80] width 1209 height 36
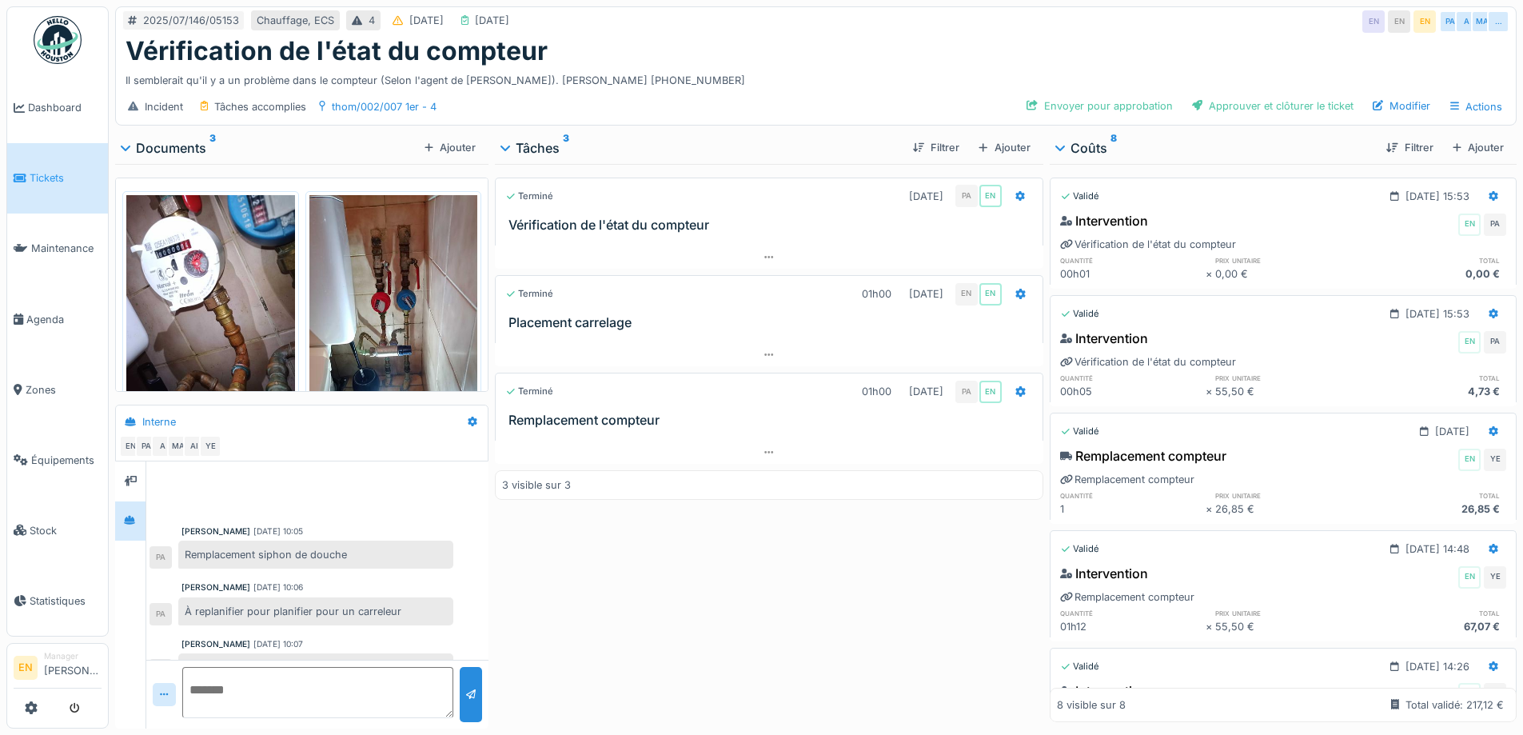
scroll to position [244, 0]
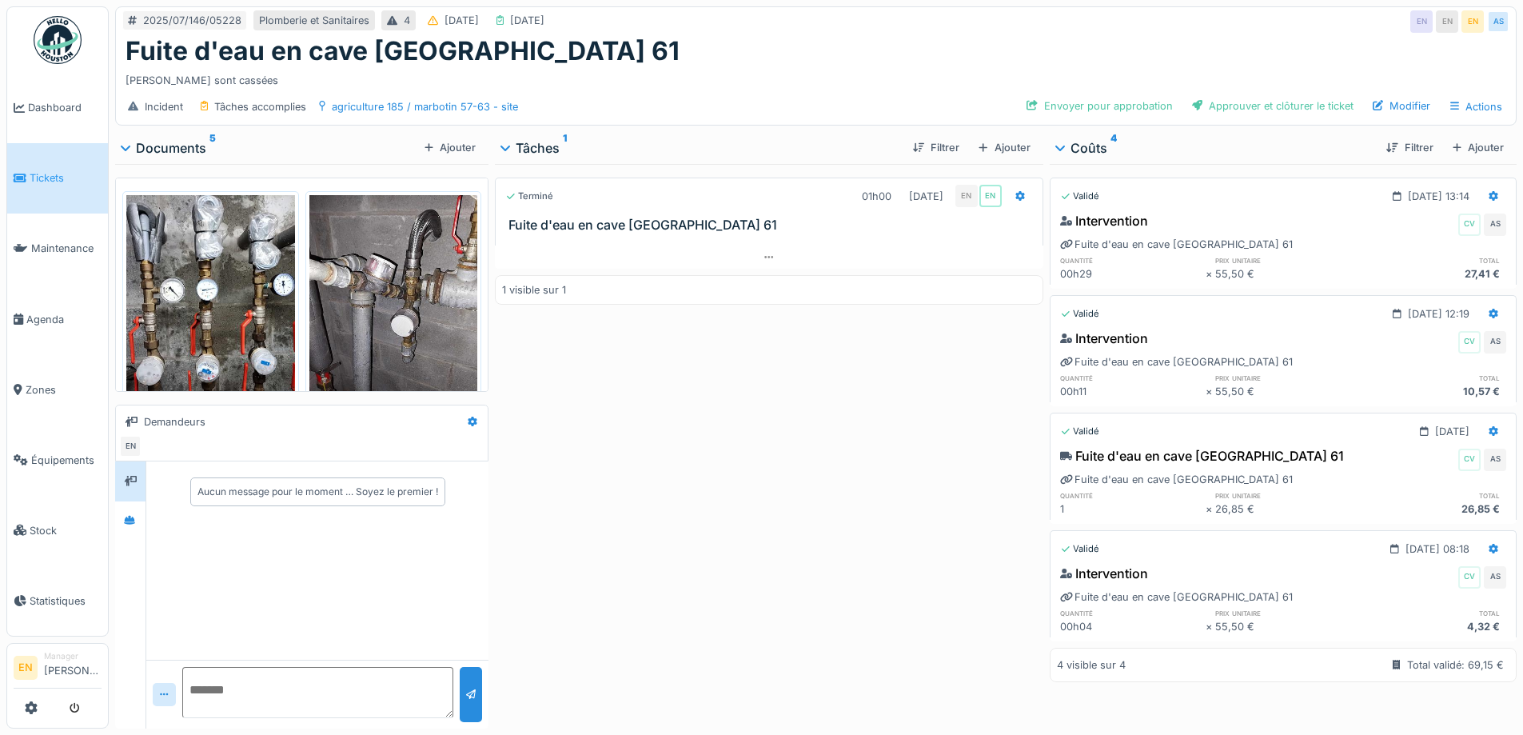
click at [644, 534] on div "Terminé 01h00 [DATE] EN EN Fuite d'eau en cave [GEOGRAPHIC_DATA] 61 1 visible s…" at bounding box center [769, 443] width 548 height 558
click at [634, 508] on div "Terminé 01h00 [DATE] EN EN Fuite d'eau en cave [GEOGRAPHIC_DATA] 61 1 visible s…" at bounding box center [769, 443] width 548 height 558
